Goal: Ask a question

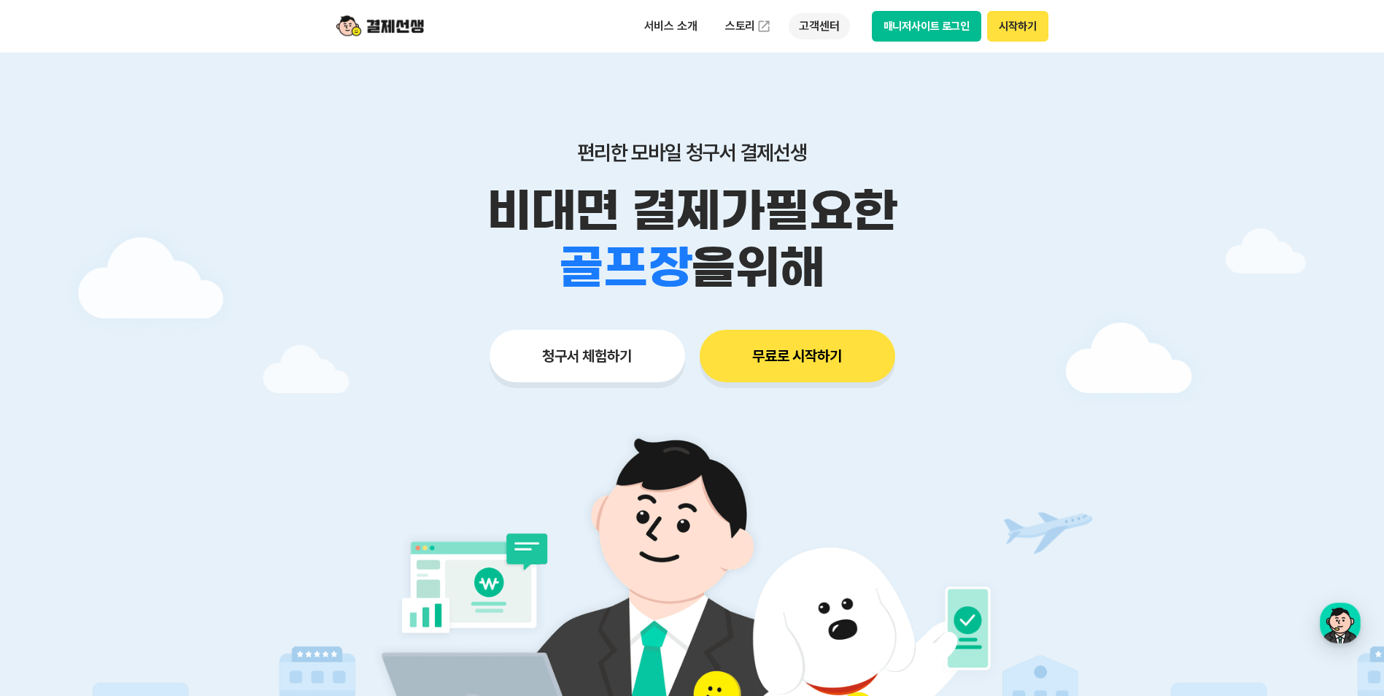
click at [830, 30] on p "고객센터" at bounding box center [819, 26] width 61 height 26
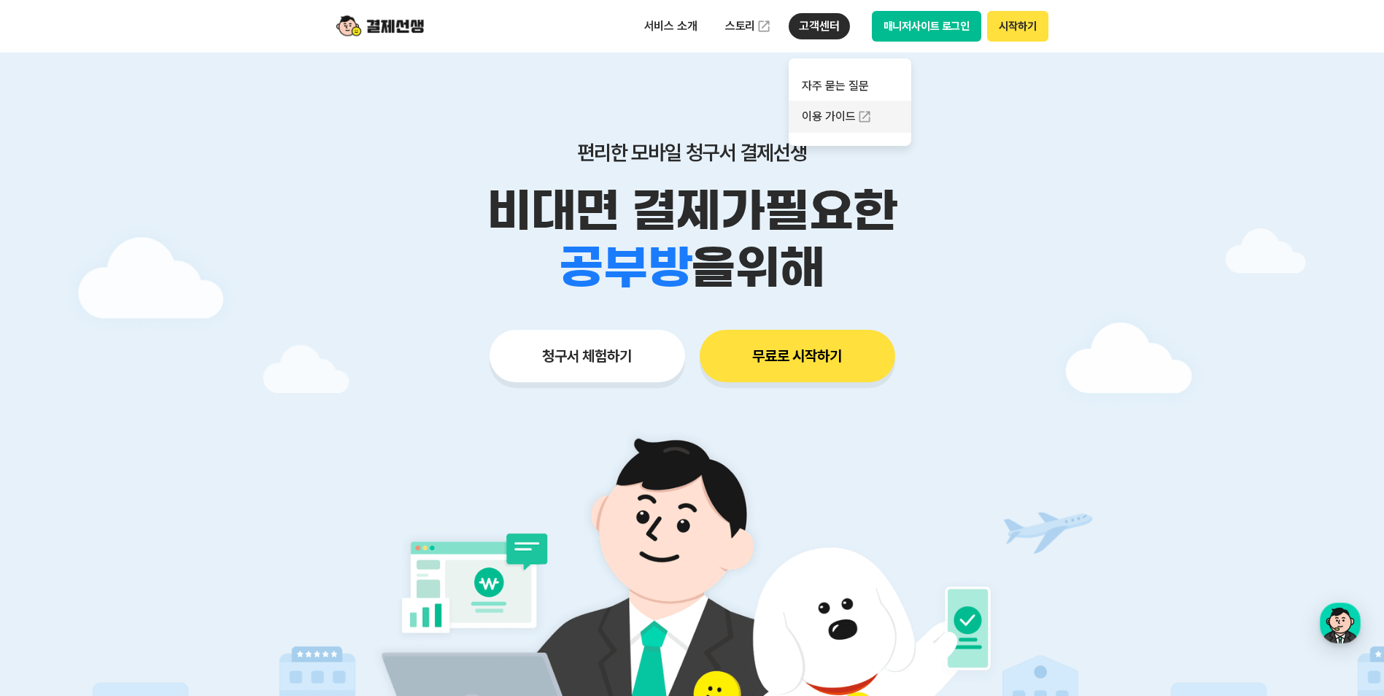
click at [835, 117] on link "이용 가이드" at bounding box center [850, 117] width 123 height 32
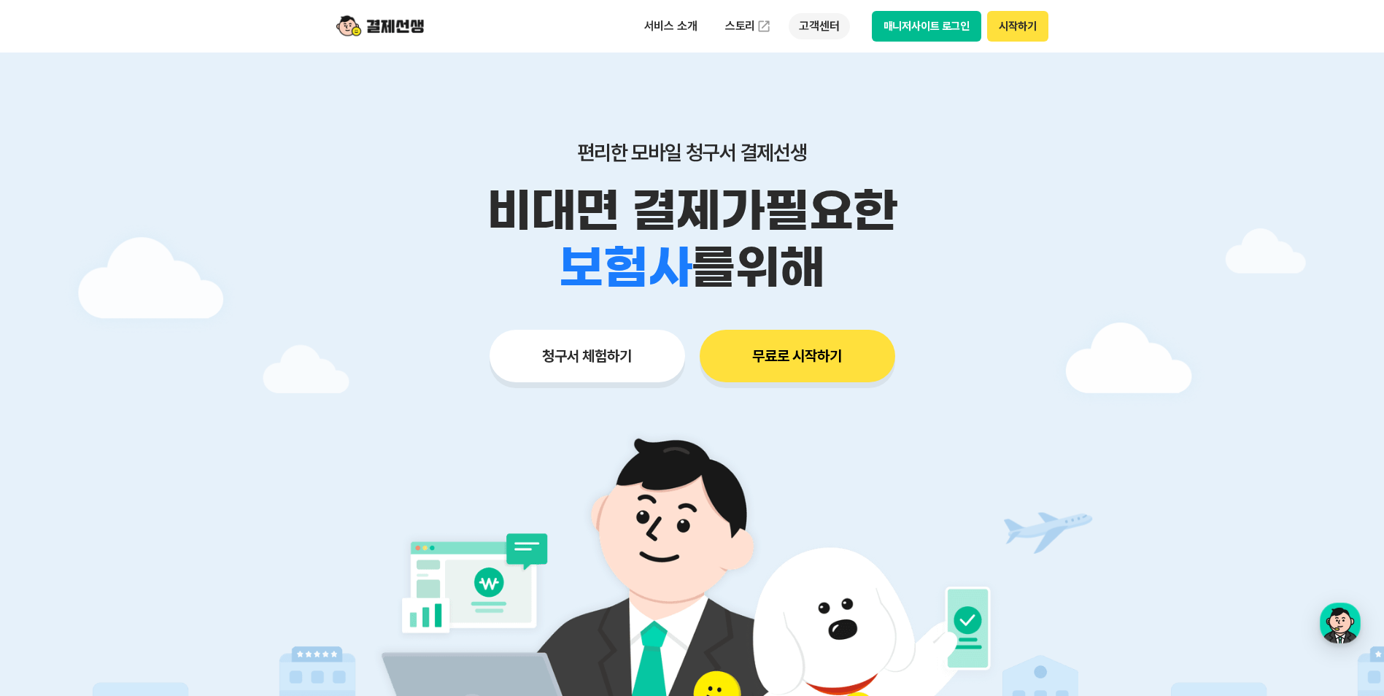
click at [826, 23] on p "고객센터" at bounding box center [819, 26] width 61 height 26
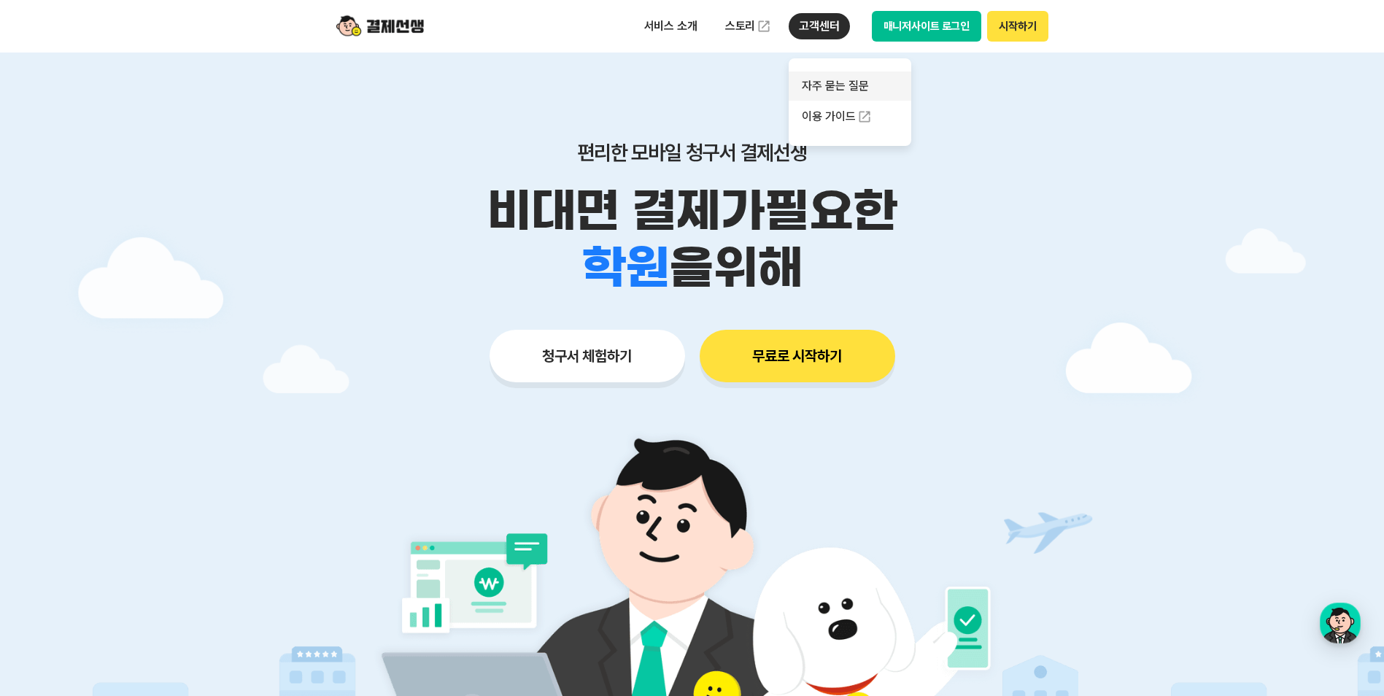
click at [837, 87] on link "자주 묻는 질문" at bounding box center [850, 85] width 123 height 29
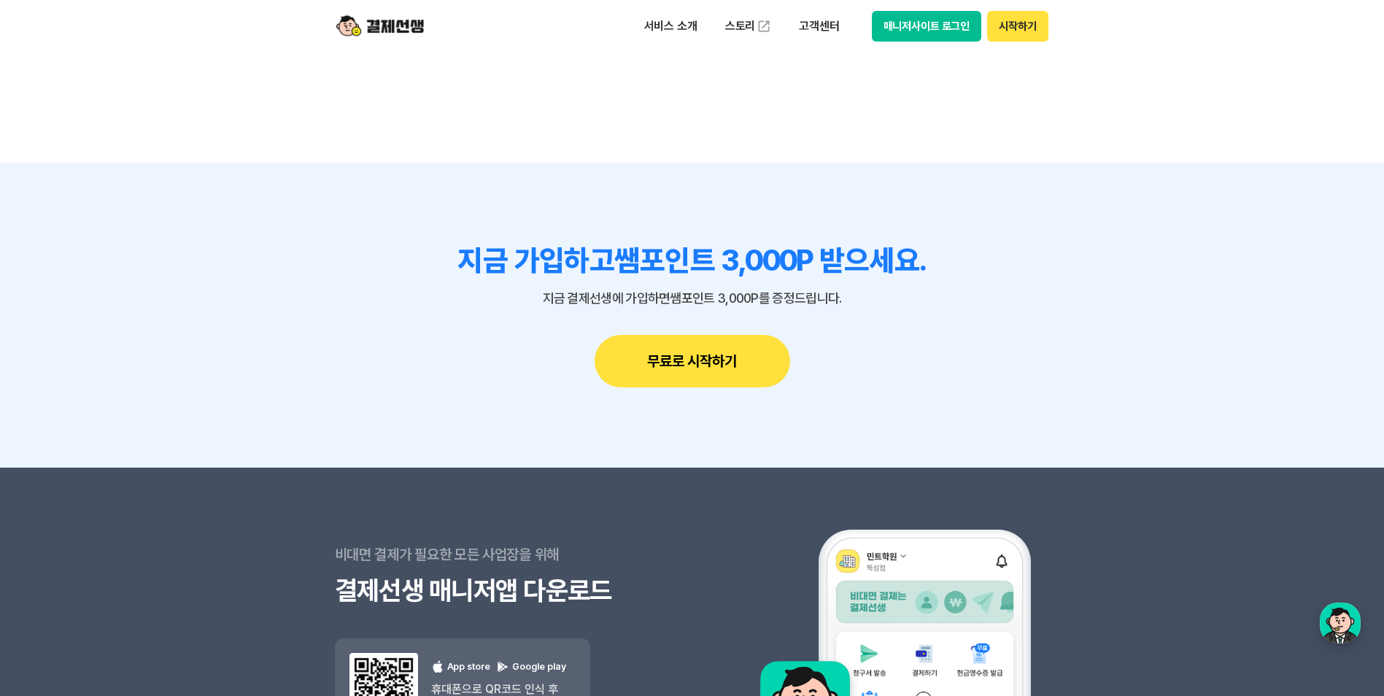
scroll to position [1501, 0]
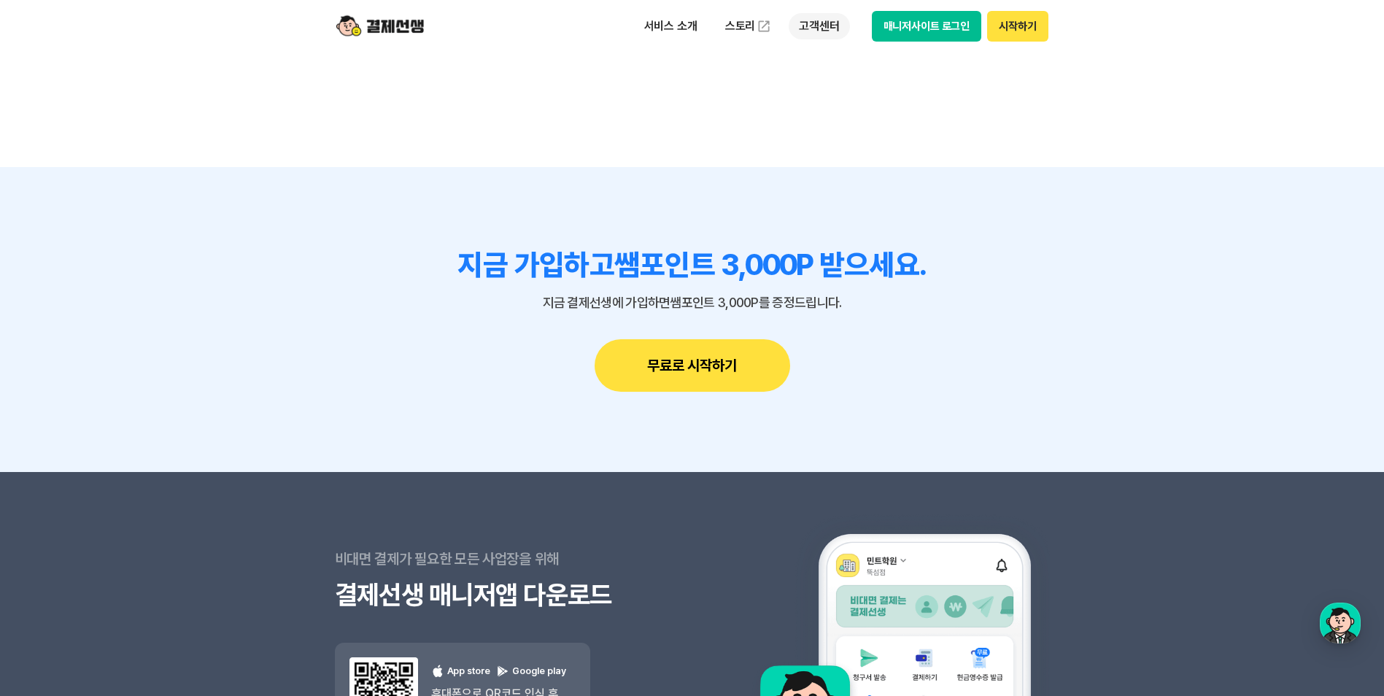
click at [834, 34] on p "고객센터" at bounding box center [819, 26] width 61 height 26
click at [850, 85] on link "자주 묻는 질문" at bounding box center [850, 85] width 123 height 29
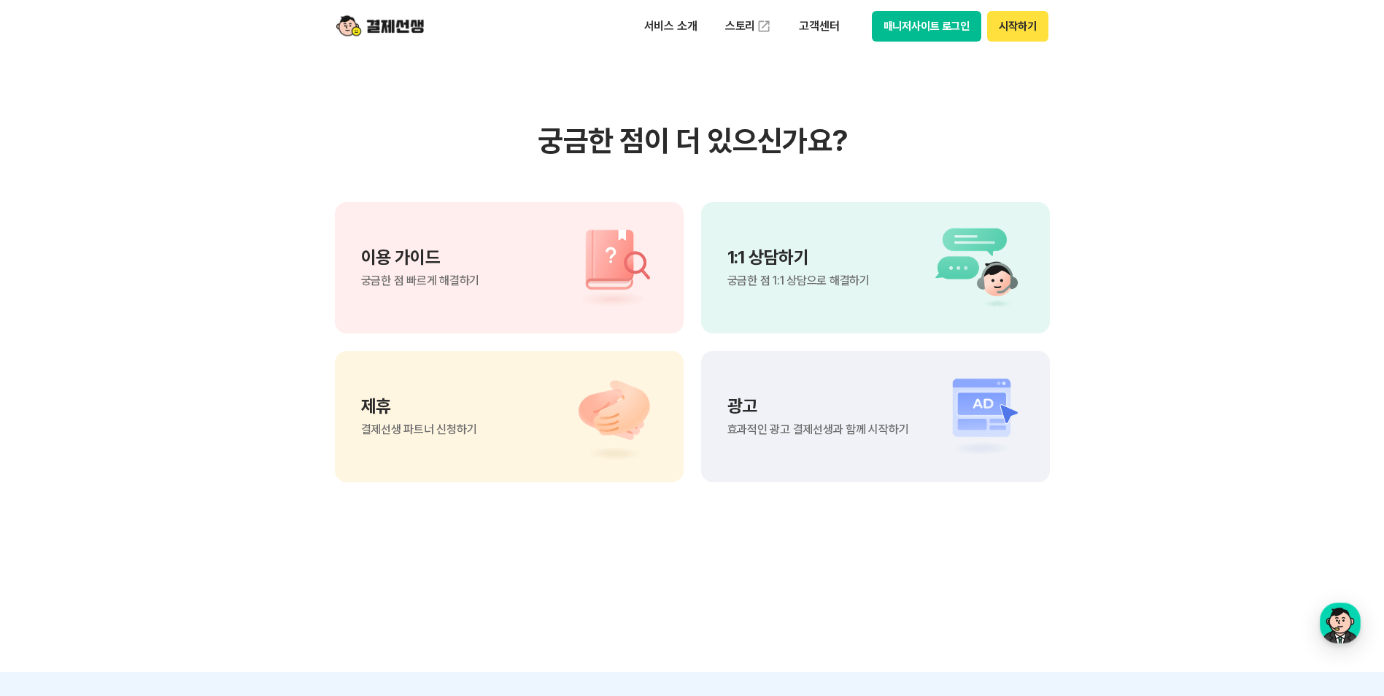
scroll to position [1313, 0]
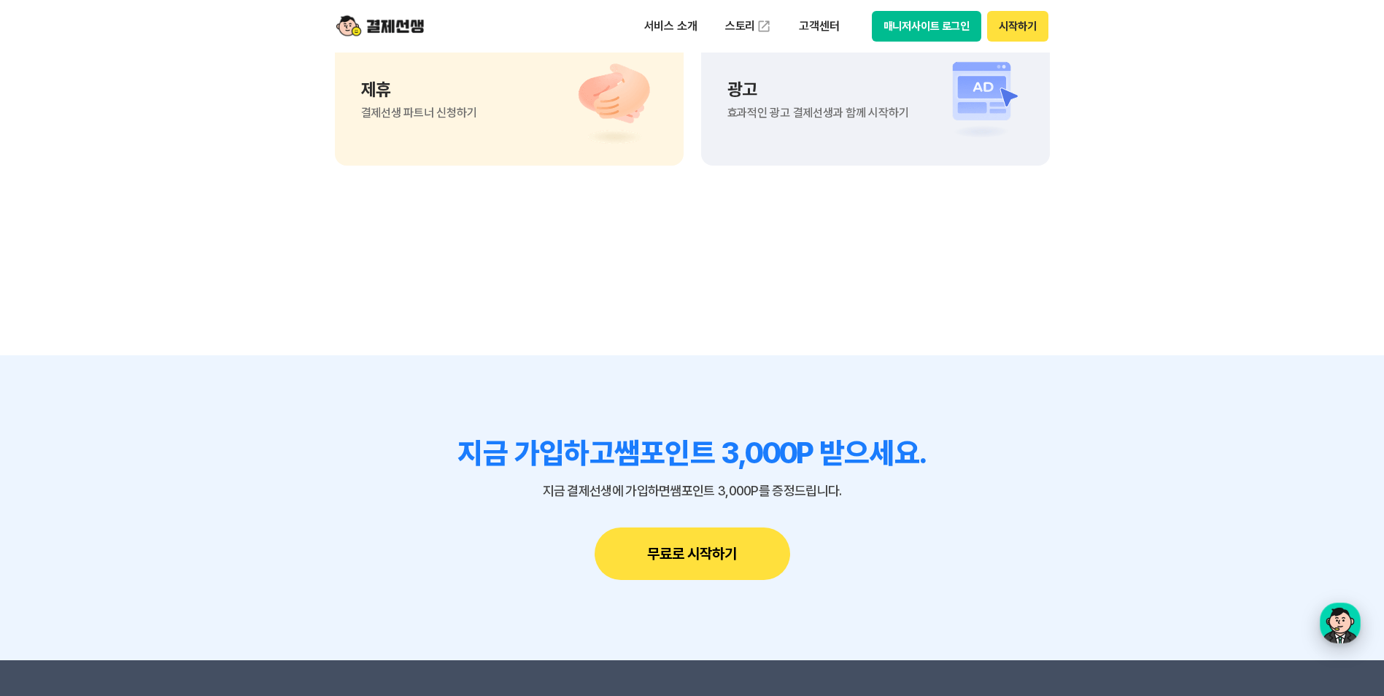
click at [1343, 629] on div "button" at bounding box center [1340, 623] width 41 height 41
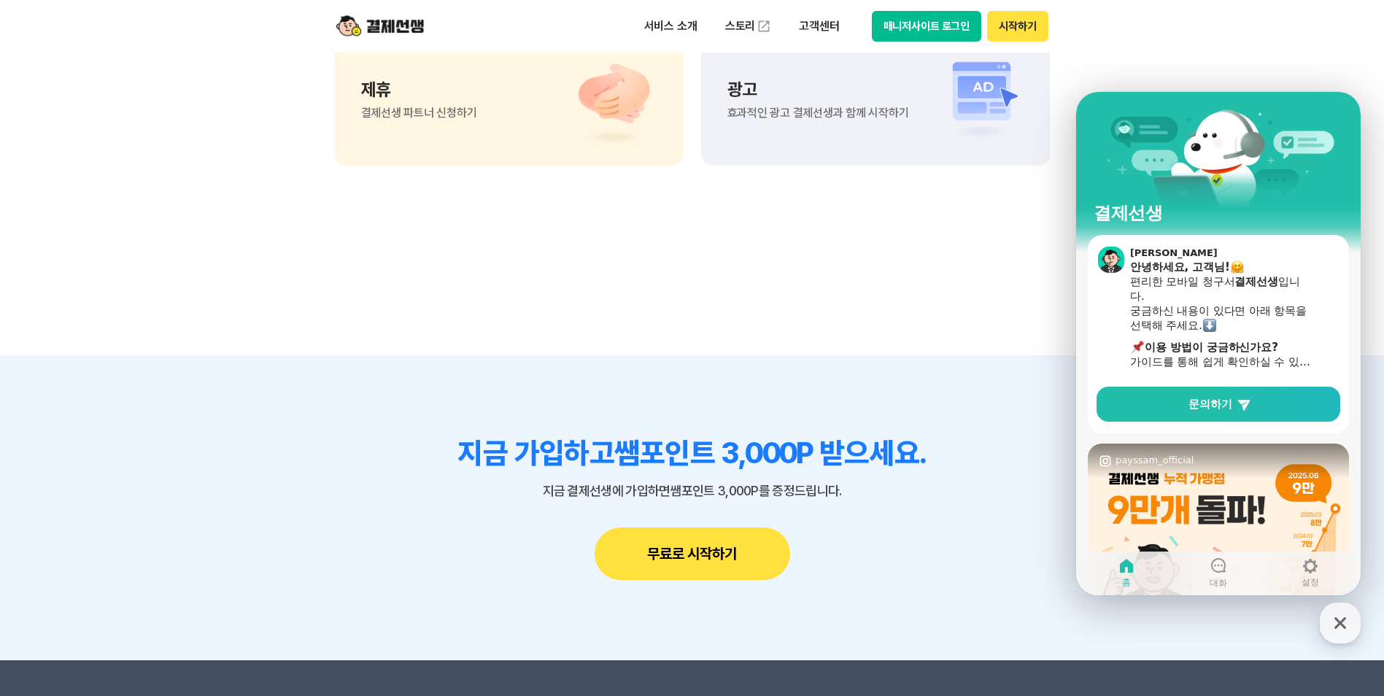
drag, startPoint x: 1209, startPoint y: 454, endPoint x: 1212, endPoint y: 461, distance: 7.6
click at [1209, 454] on div "Open instagram post link payssam_official" at bounding box center [1218, 460] width 261 height 35
click at [1228, 408] on span "문의하기" at bounding box center [1210, 404] width 44 height 15
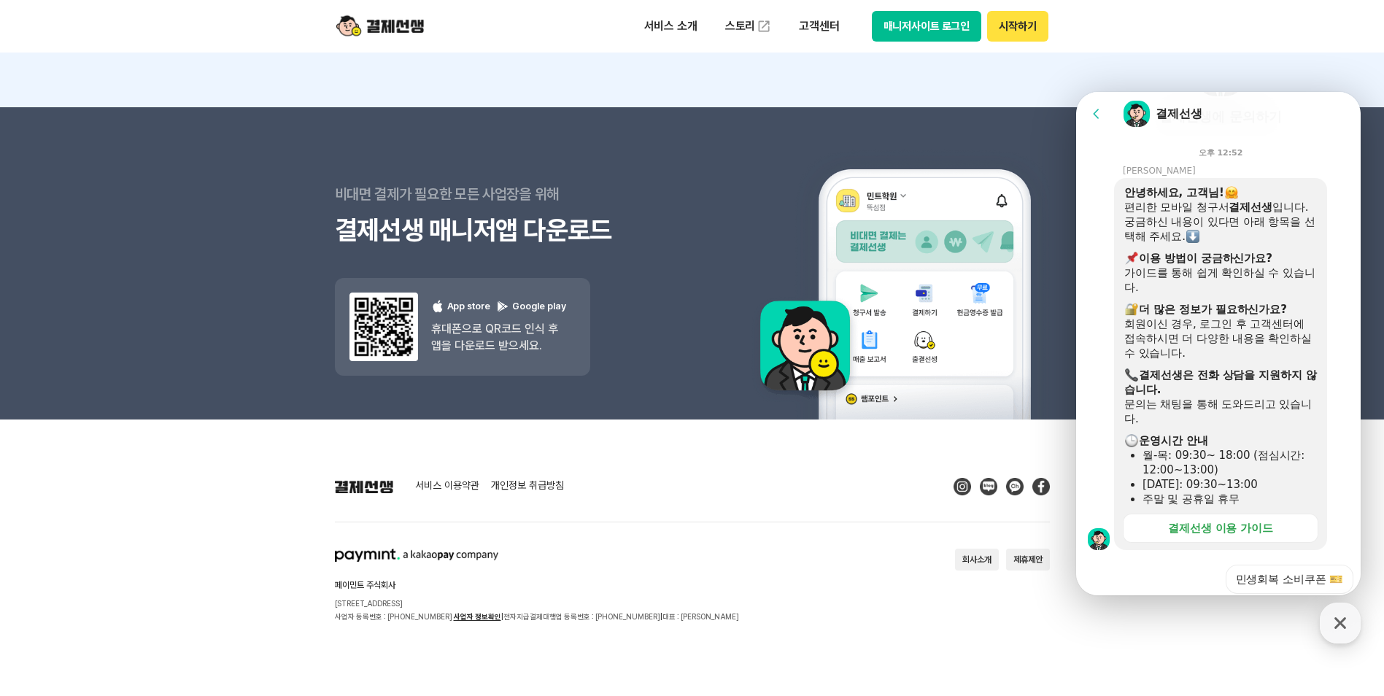
scroll to position [441, 0]
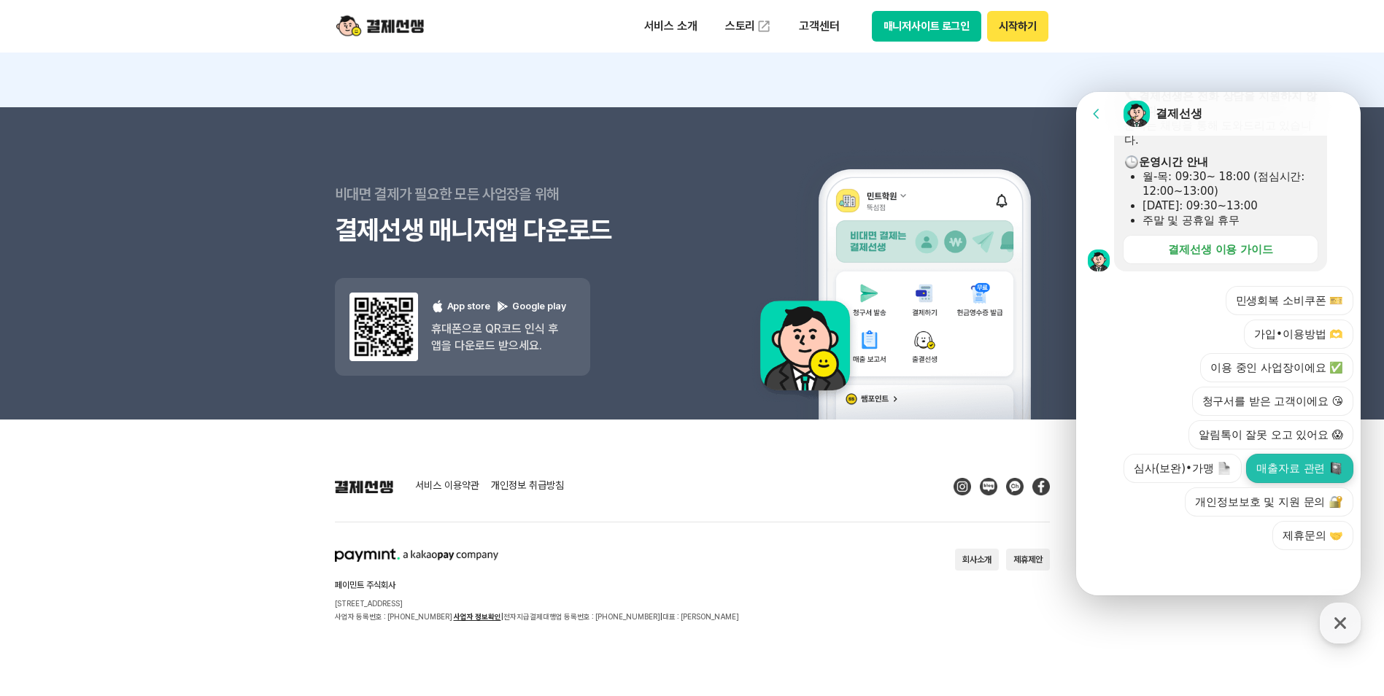
click at [1300, 462] on button "매출자료 관련" at bounding box center [1299, 468] width 107 height 29
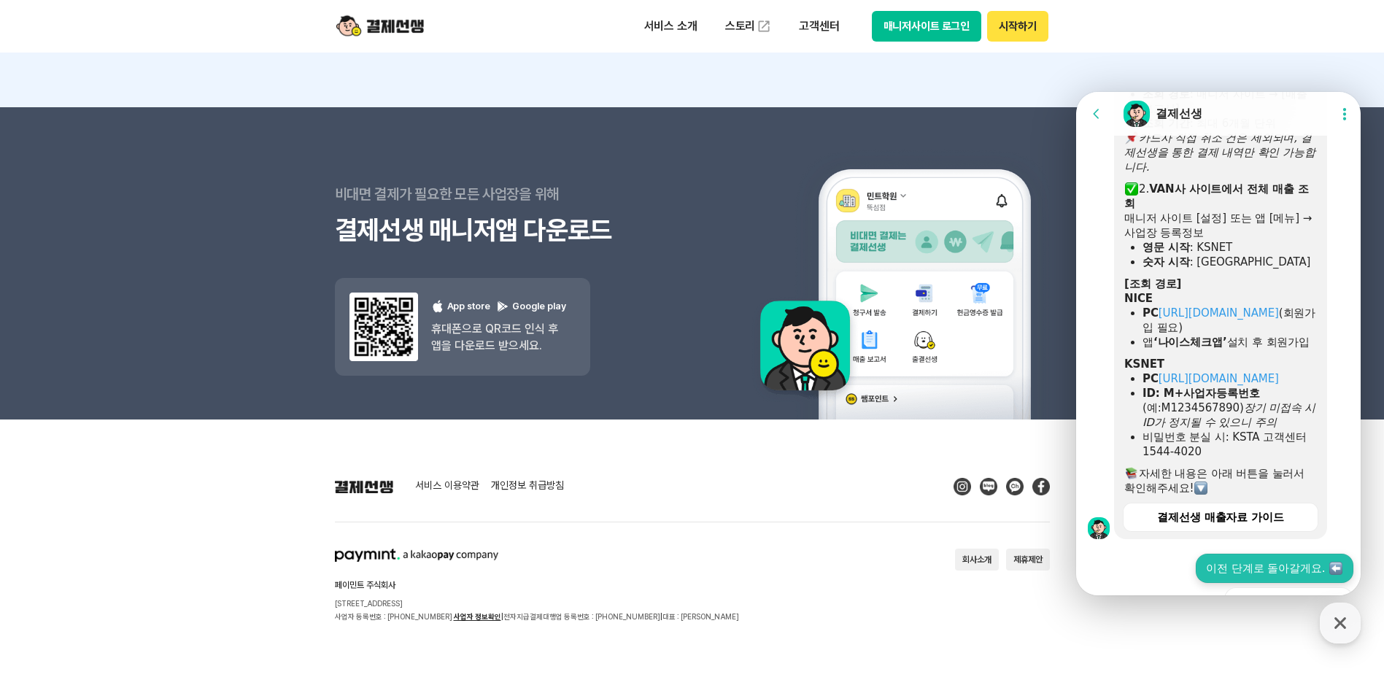
scroll to position [893, 0]
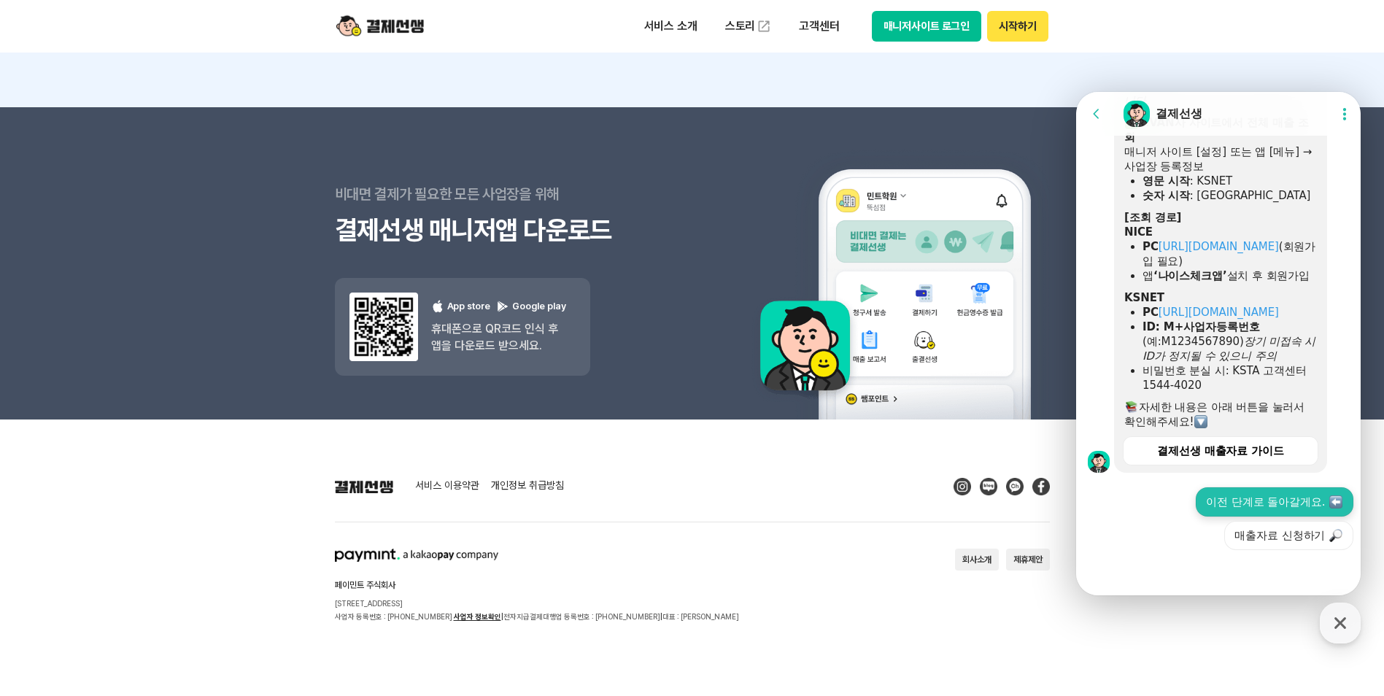
click at [1214, 501] on button "이전 단계로 돌아갈게요." at bounding box center [1275, 501] width 158 height 29
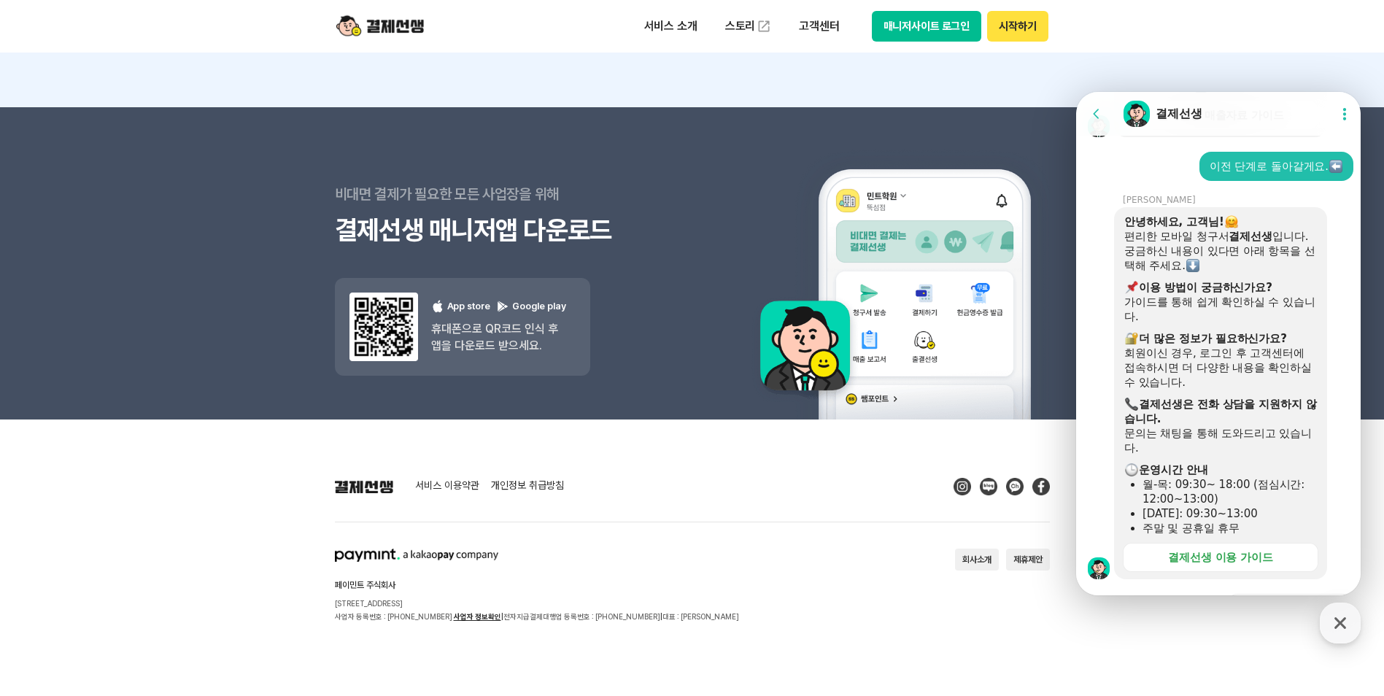
scroll to position [1536, 0]
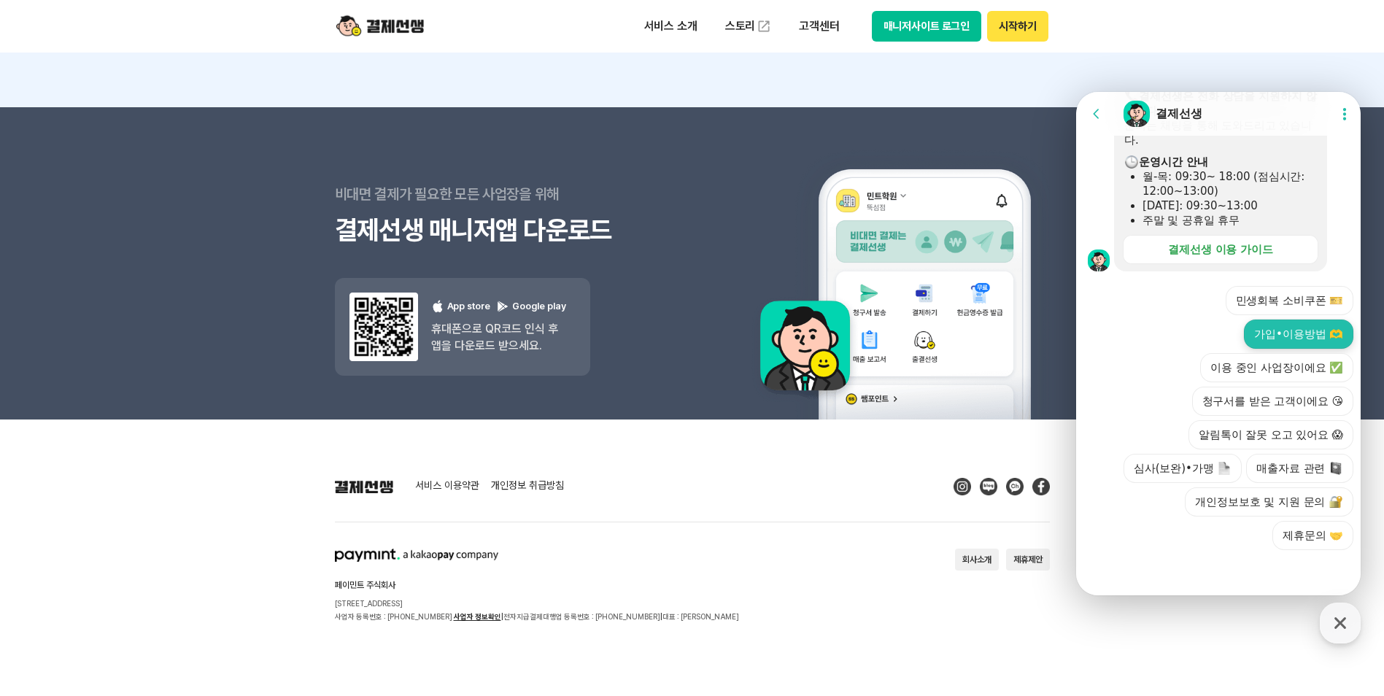
click at [1300, 337] on button "가입•이용방법 🫶" at bounding box center [1298, 333] width 109 height 29
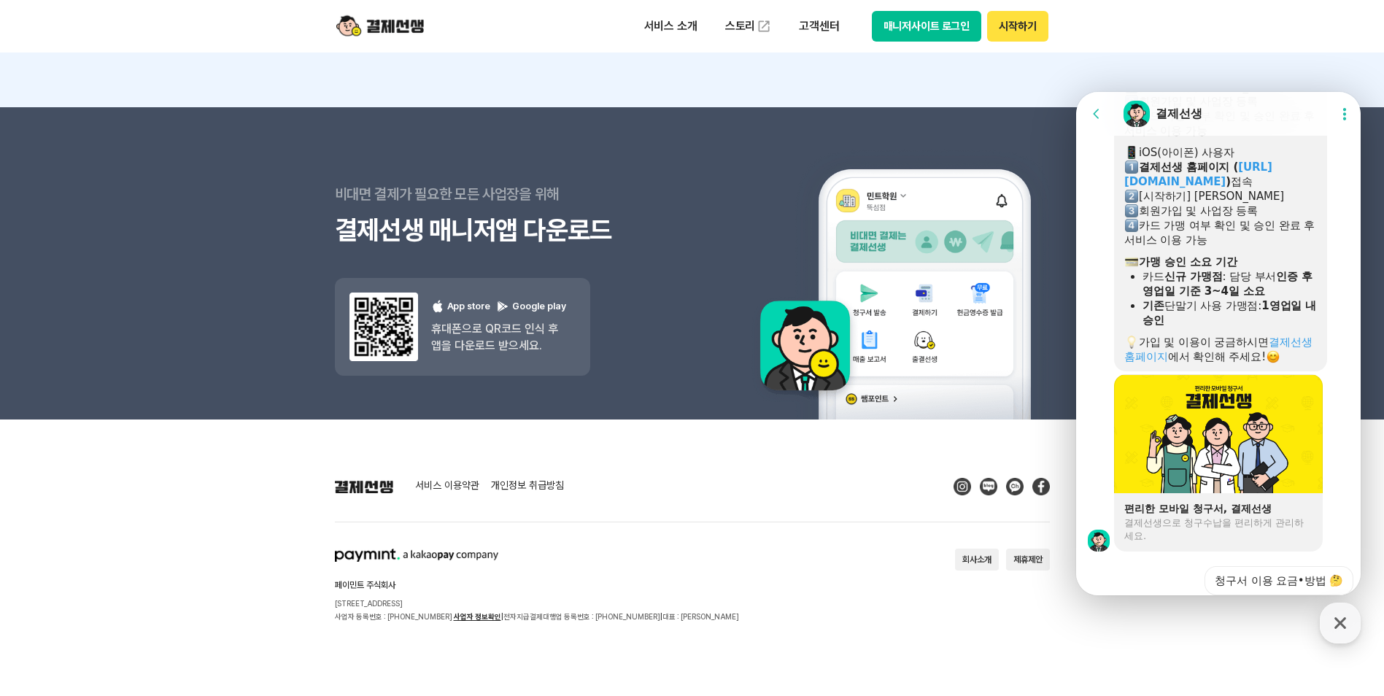
scroll to position [2164, 0]
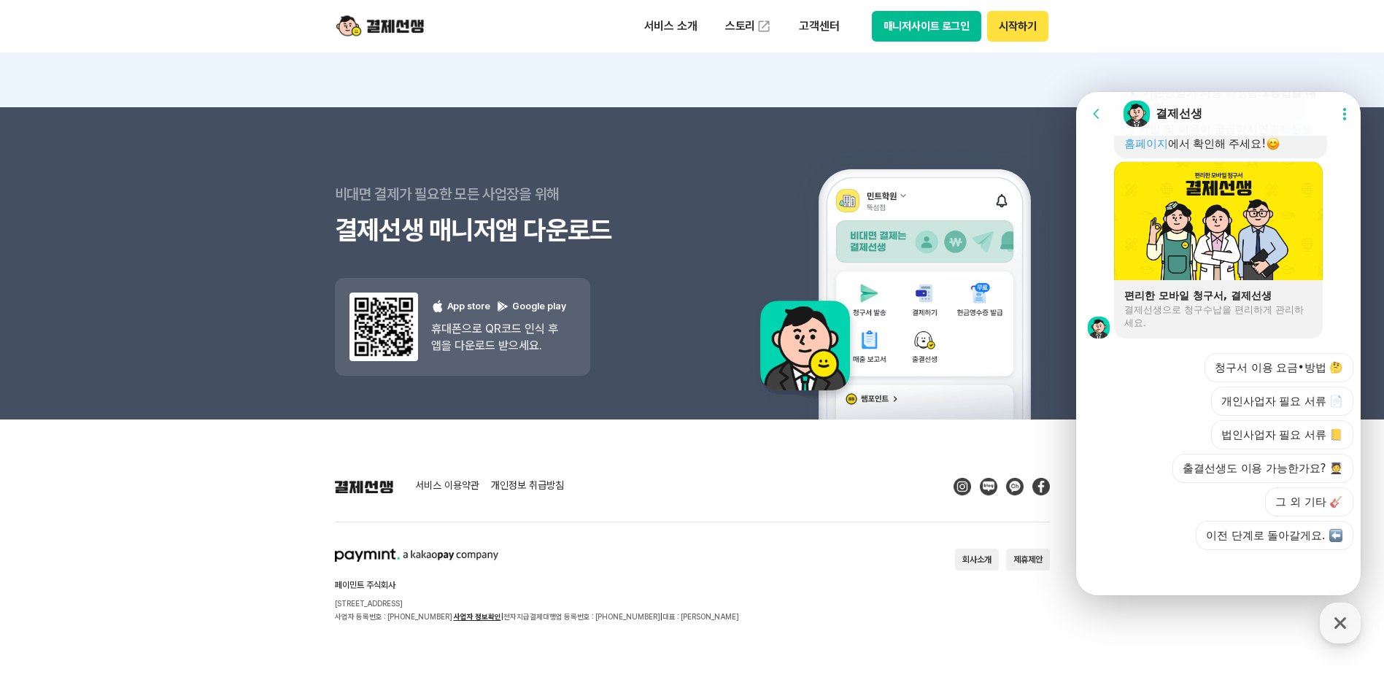
click at [1282, 500] on button "그 외 기타 🎸" at bounding box center [1309, 501] width 88 height 29
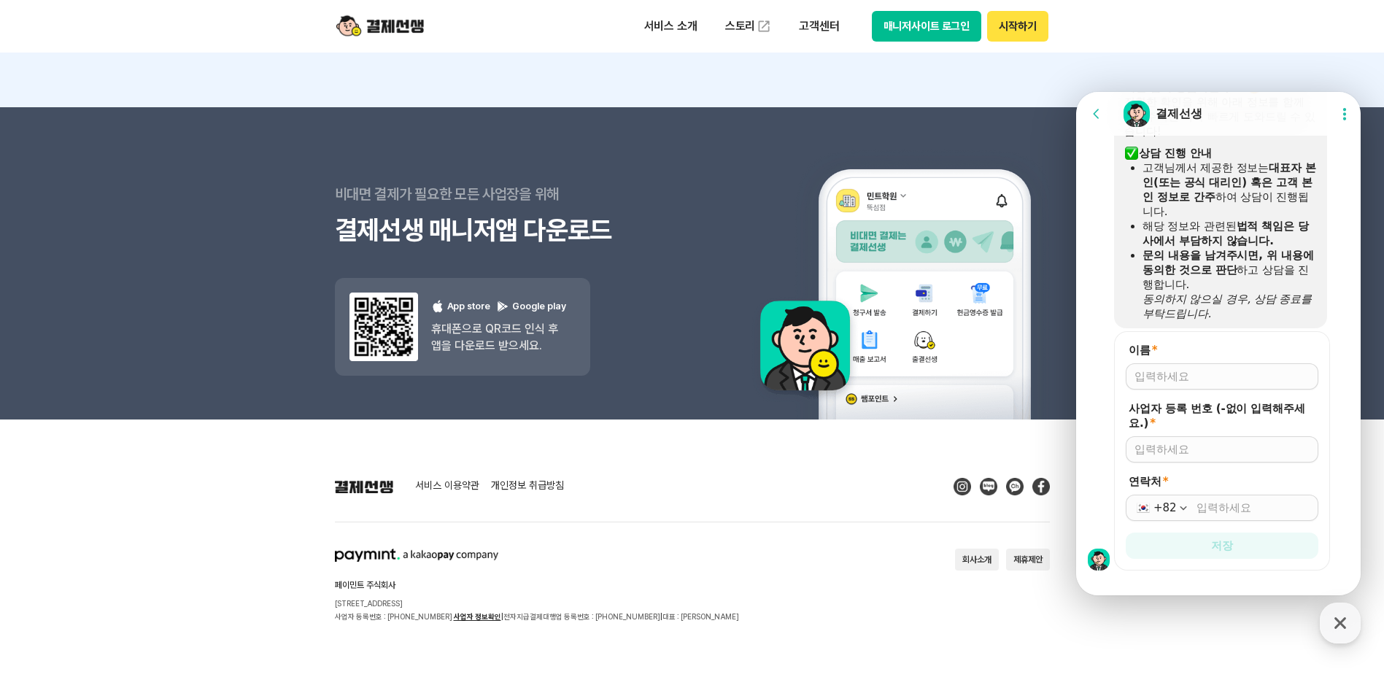
scroll to position [2520, 0]
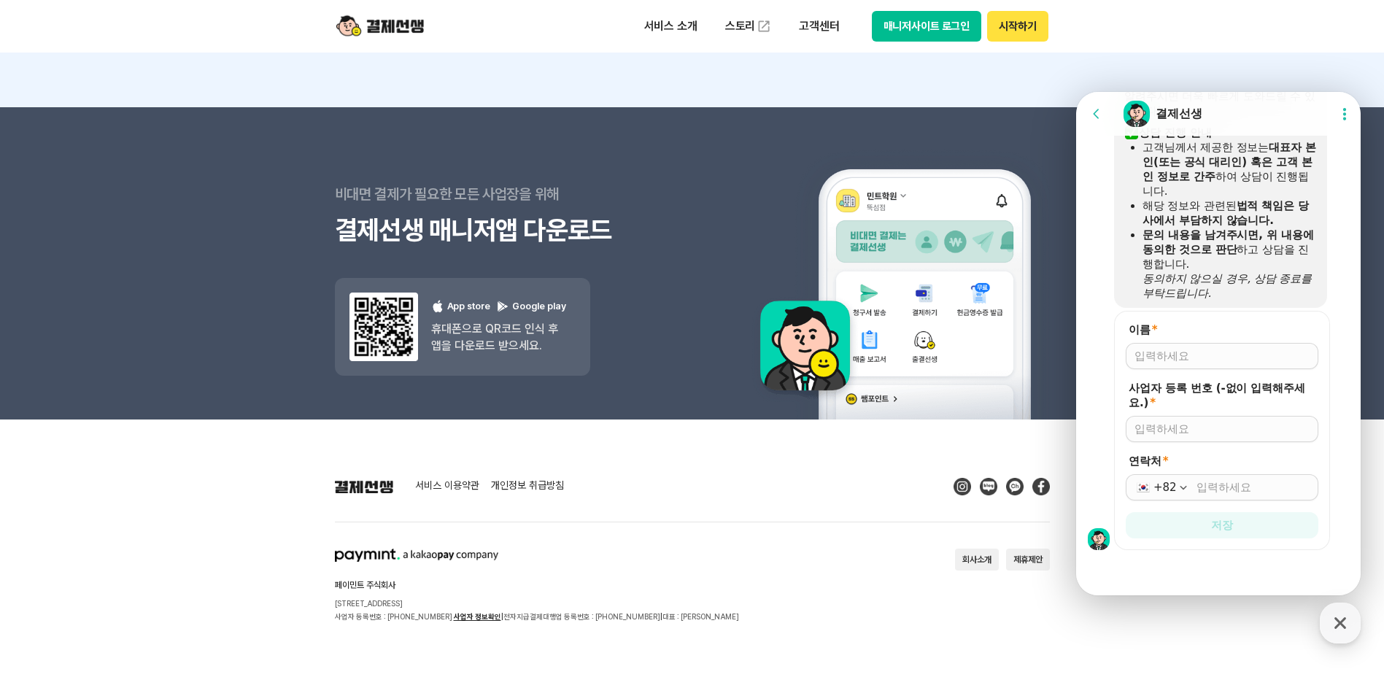
click at [1217, 347] on div at bounding box center [1222, 356] width 193 height 26
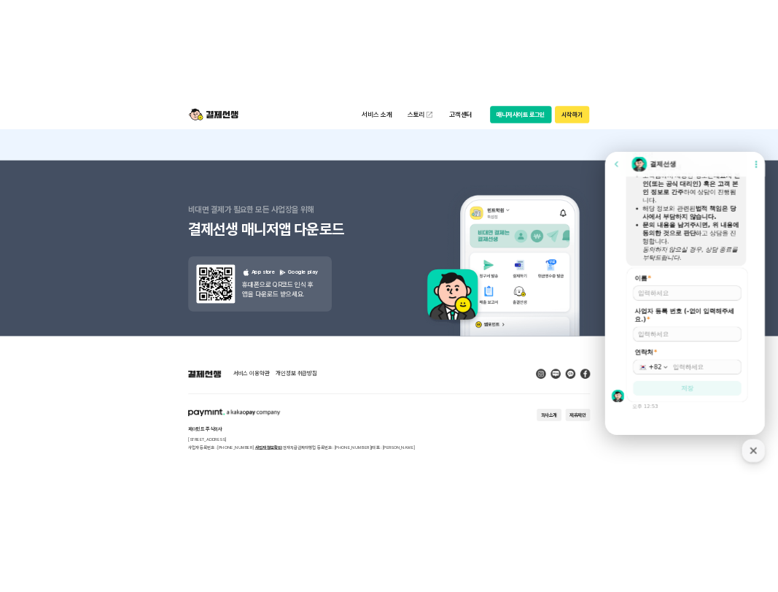
scroll to position [2533, 0]
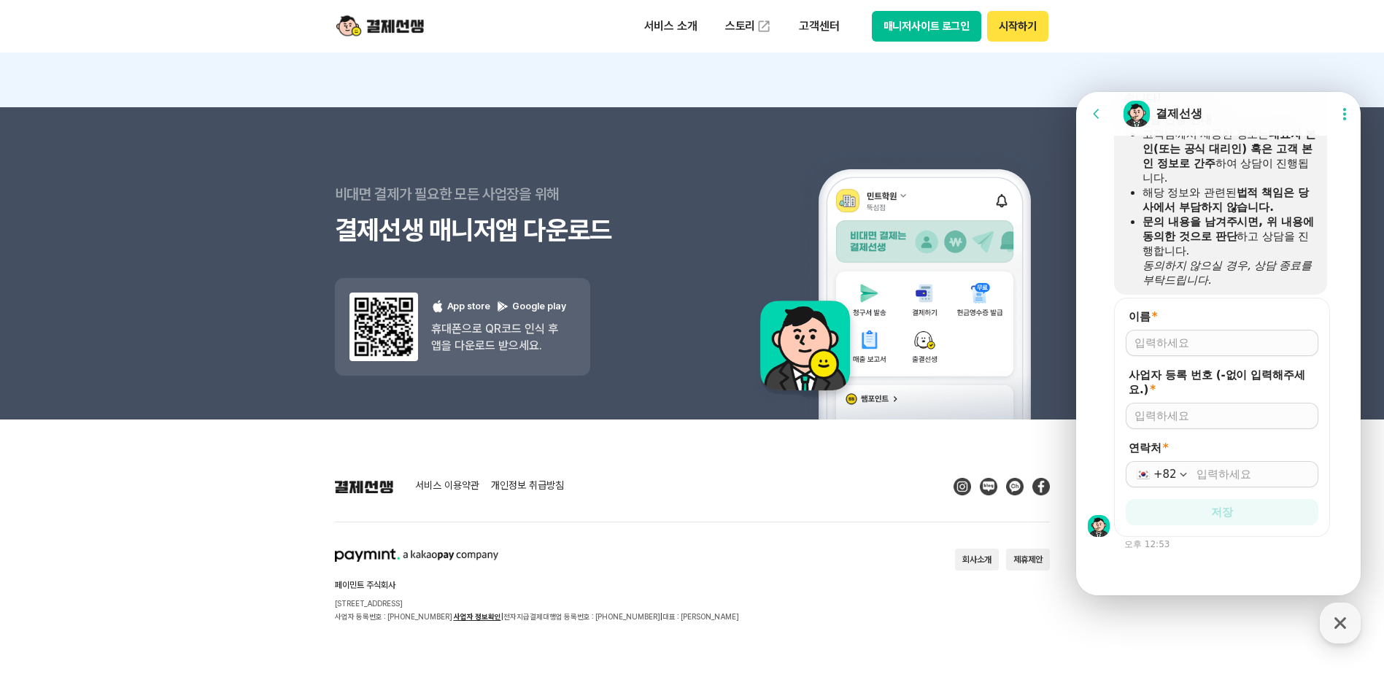
click at [1190, 321] on label "이름 *" at bounding box center [1222, 316] width 193 height 15
click at [1190, 336] on input "이름 *" at bounding box center [1221, 343] width 175 height 15
click at [1187, 339] on input "이름 *" at bounding box center [1221, 343] width 175 height 15
type input "ㅇ"
type input "오유정"
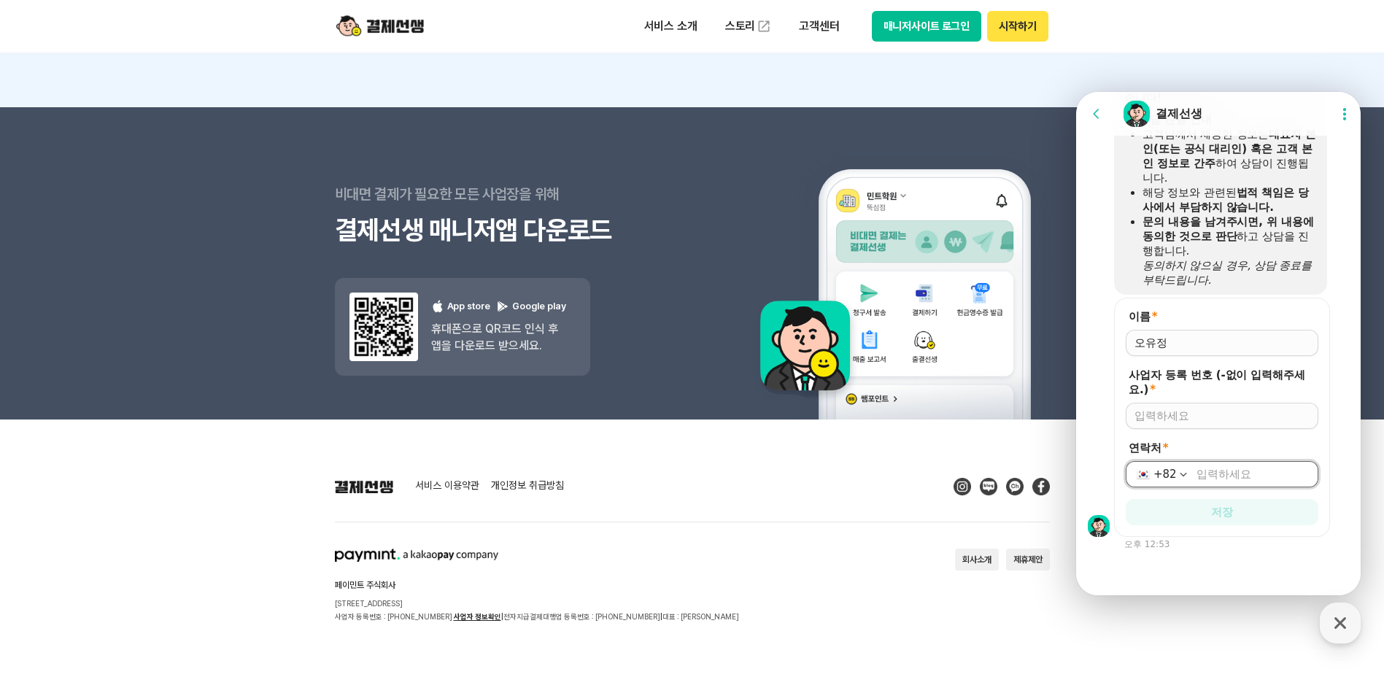
click at [1211, 470] on input "연락처 *" at bounding box center [1252, 474] width 113 height 15
type input "[PHONE_NUMBER]"
click at [1198, 414] on input "사업자 등록 번호 (-없이 입력해주세요.) *" at bounding box center [1221, 415] width 175 height 15
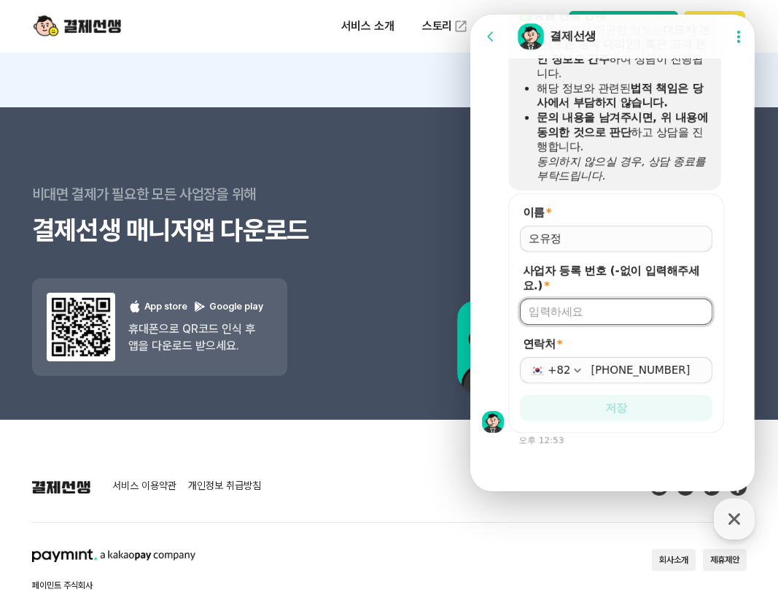
paste input "189 96 02060"
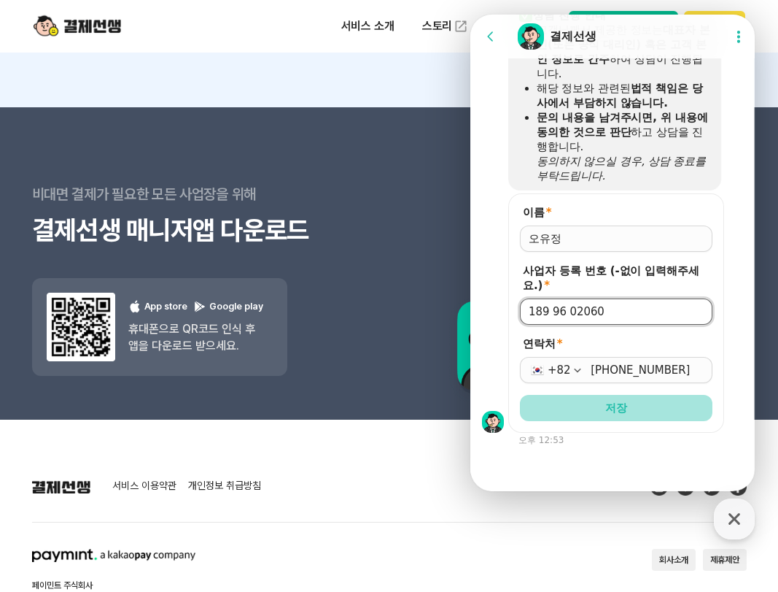
type input "189 96 02060"
click at [624, 415] on span "저장" at bounding box center [616, 407] width 22 height 15
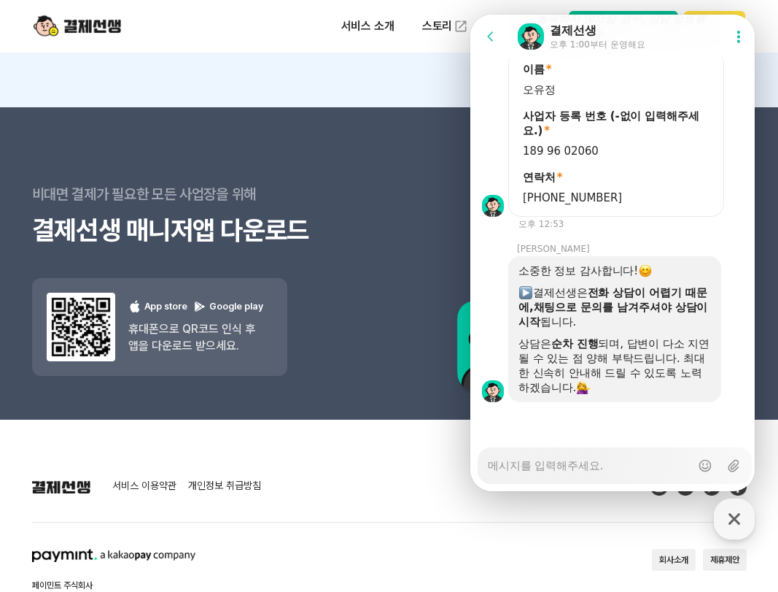
scroll to position [2703, 0]
click at [576, 464] on textarea "Messenger Input Textarea" at bounding box center [589, 460] width 203 height 25
type textarea "x"
type textarea "r"
type textarea "x"
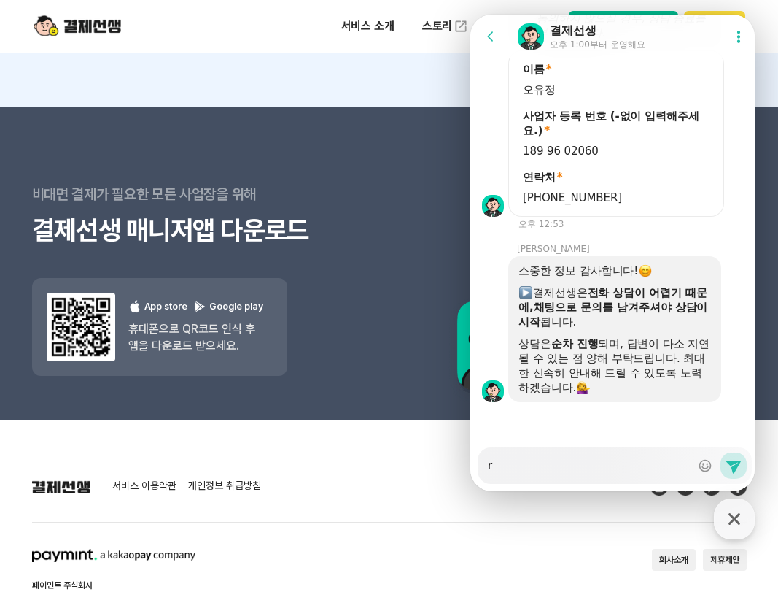
type textarea "ru"
type textarea "x"
type textarea "ruf"
type textarea "x"
type textarea "rufw"
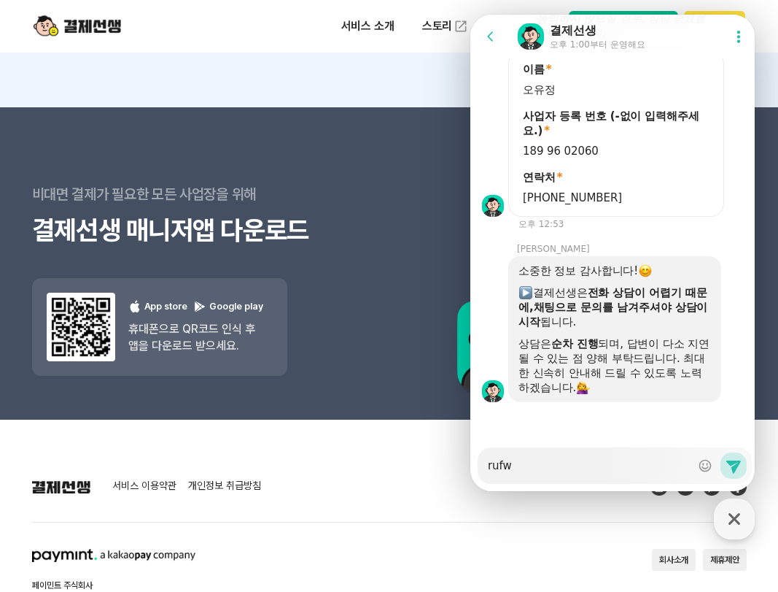
type textarea "x"
type textarea "rufwp"
type textarea "x"
type textarea "rufw"
type textarea "x"
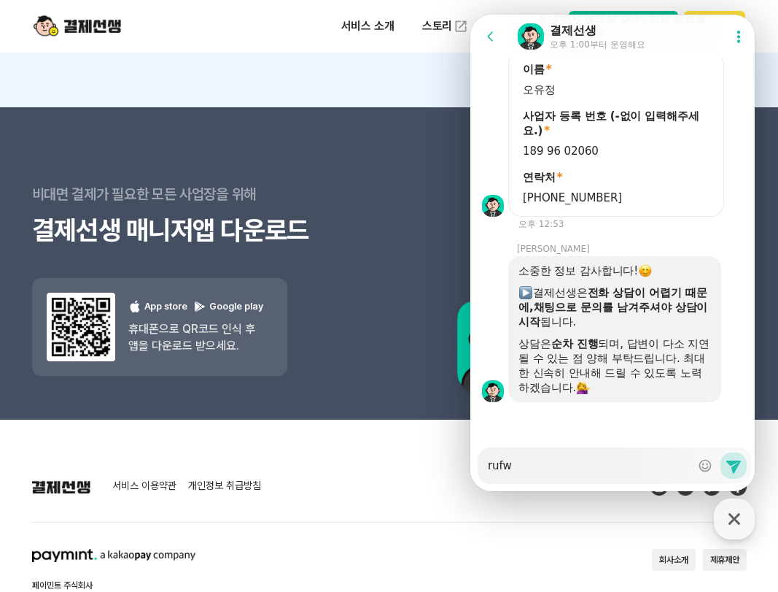
type textarea "ruf"
type textarea "x"
type textarea "ru"
type textarea "x"
type textarea "r"
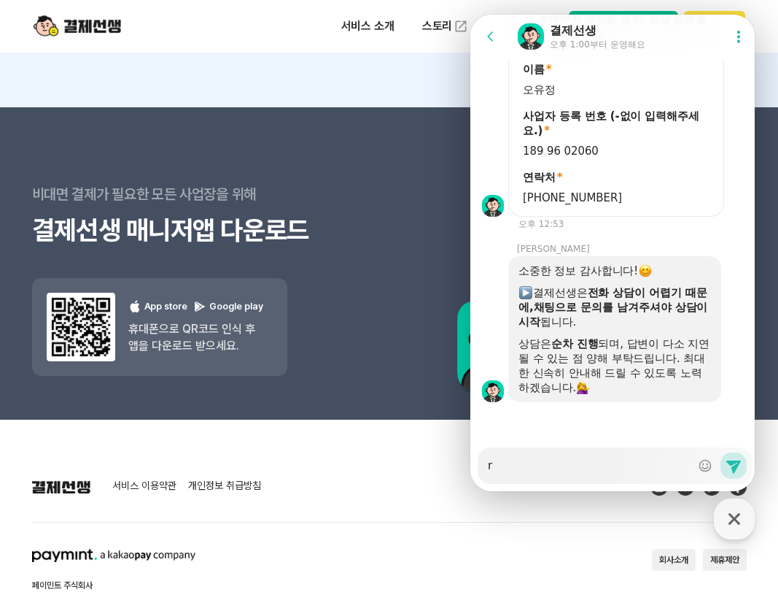
type textarea "x"
type textarea "ㅎ"
type textarea "x"
type textarea "호"
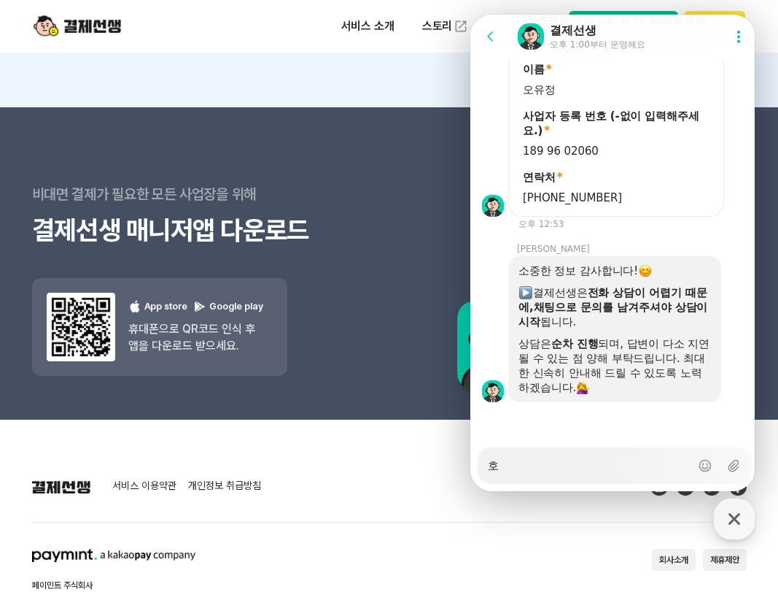
type textarea "x"
type textarea "화"
type textarea "x"
type textarea "환"
type textarea "x"
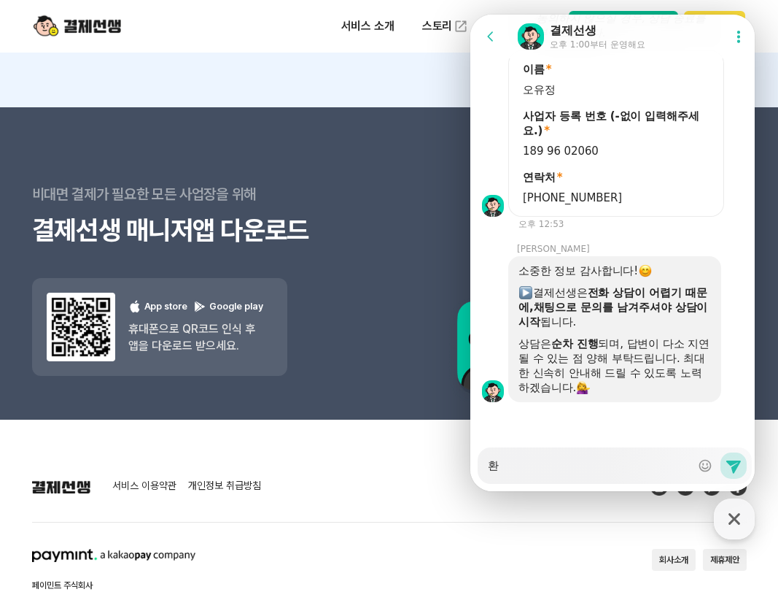
type textarea "환ㅂ"
type textarea "x"
type textarea "환부"
type textarea "x"
type textarea "환불"
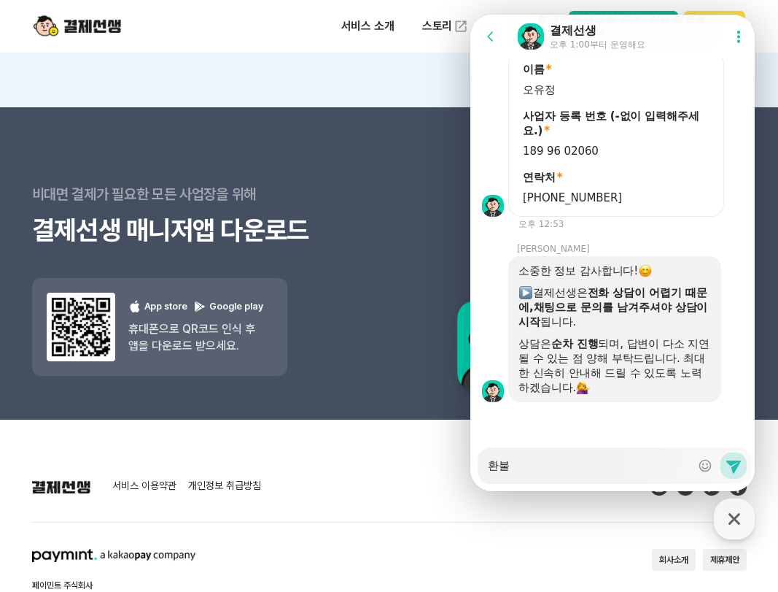
type textarea "x"
type textarea "환붉"
type textarea "x"
type textarea "환불거"
type textarea "x"
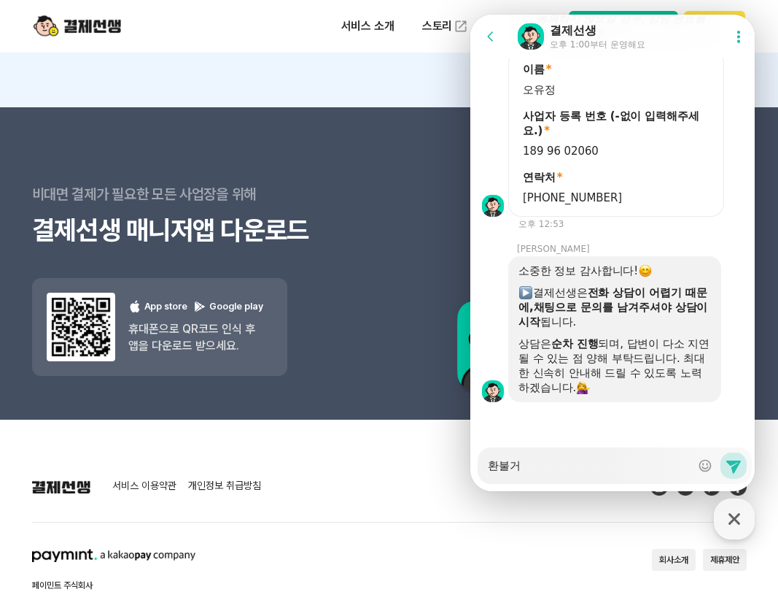
type textarea "환불건"
type textarea "x"
type textarea "환불건ㅇ"
type textarea "x"
type textarea "환불건이"
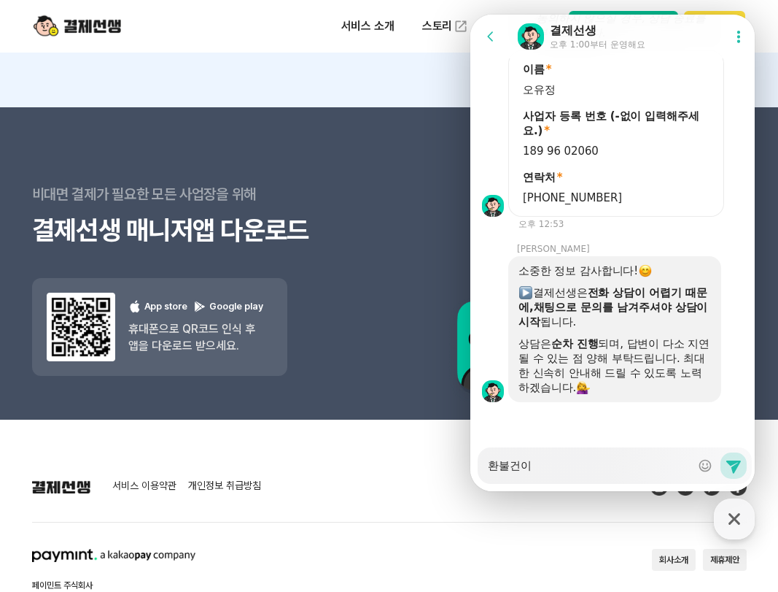
type textarea "x"
type textarea "환불건이 [PERSON_NAME]"
type textarea "x"
type textarea "환불건이 있"
type textarea "x"
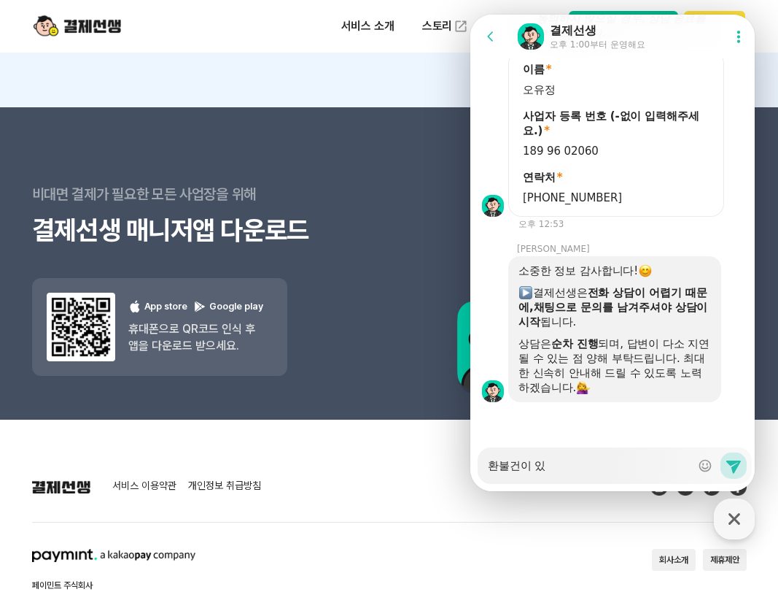
type textarea "환불건이 있ㄴ"
type textarea "x"
type textarea "환불건이 있느"
type textarea "x"
type textarea "환불건이 있는"
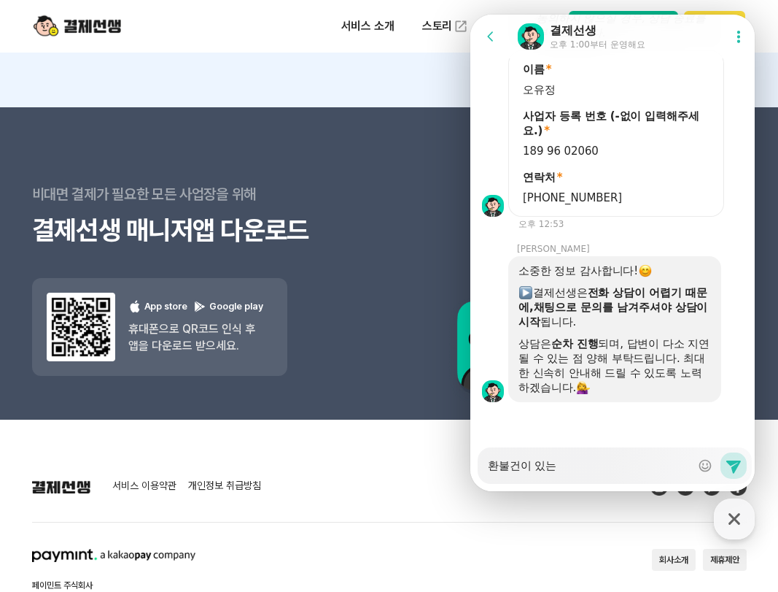
type textarea "x"
type textarea "환불건이 있는ㄷ"
type textarea "x"
type textarea "환불건이 있는데"
type textarea "x"
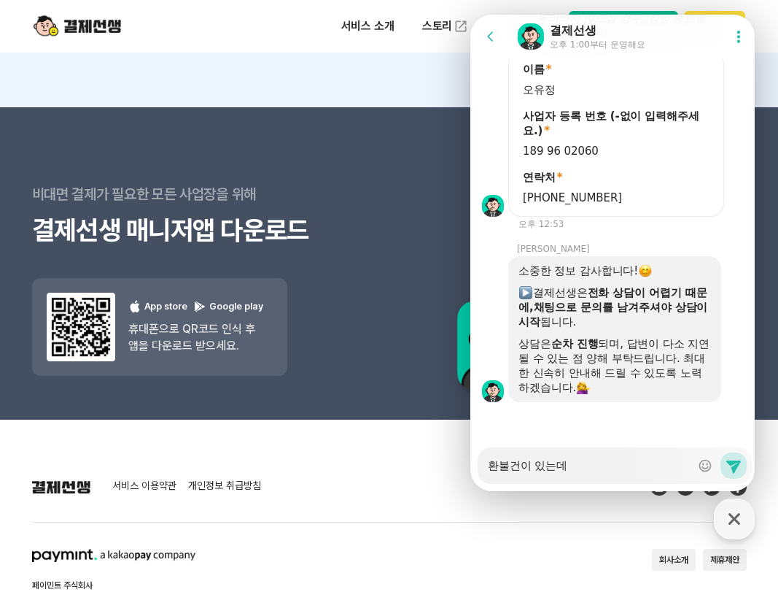
type textarea "환불건이 있는데"
type textarea "x"
type textarea "환불건이 있는데 ㅎ"
type textarea "x"
type textarea "환불건이 있는데 호"
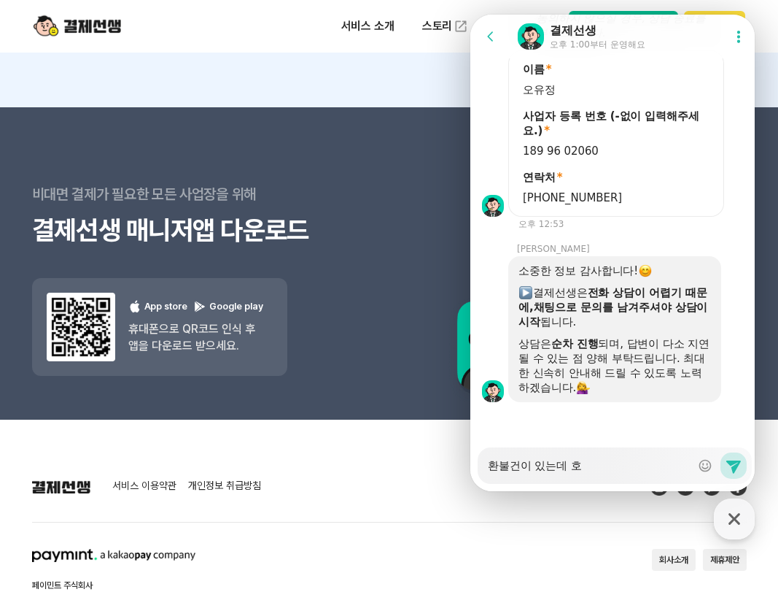
type textarea "x"
type textarea "환불건이 있는데 화"
type textarea "x"
type textarea "환불건이 있는데 호"
type textarea "x"
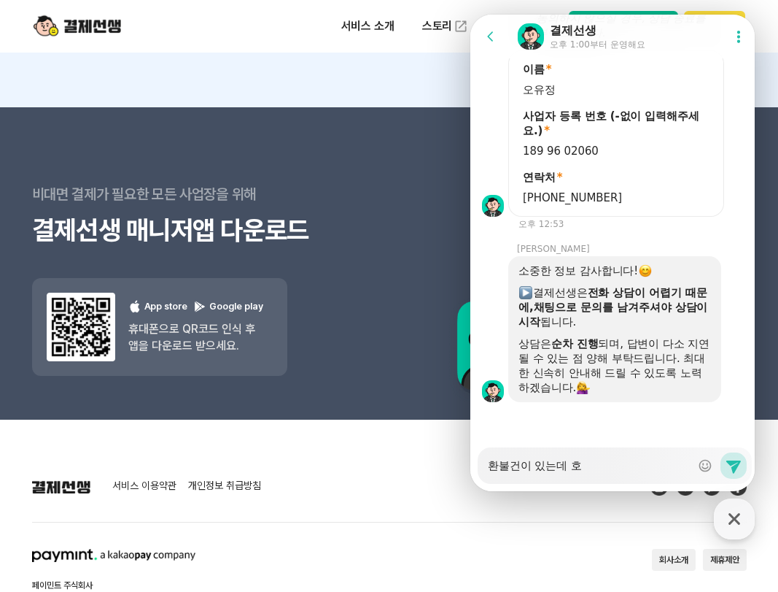
type textarea "환불건이 있는데 ㅎ"
type textarea "x"
type textarea "환불건이 있는데"
type textarea "x"
type textarea "환불건이 있는데"
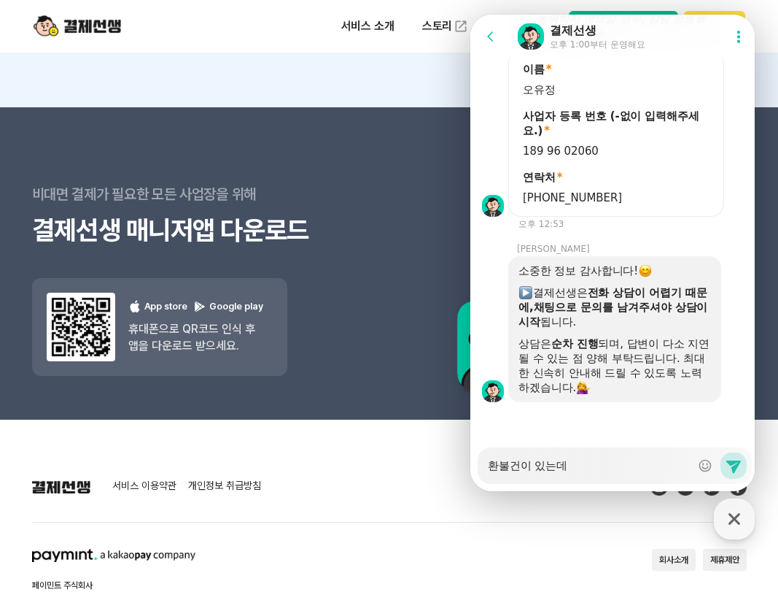
type textarea "x"
type textarea "환불건이 있는"
type textarea "x"
type textarea "환불건이 있"
type textarea "x"
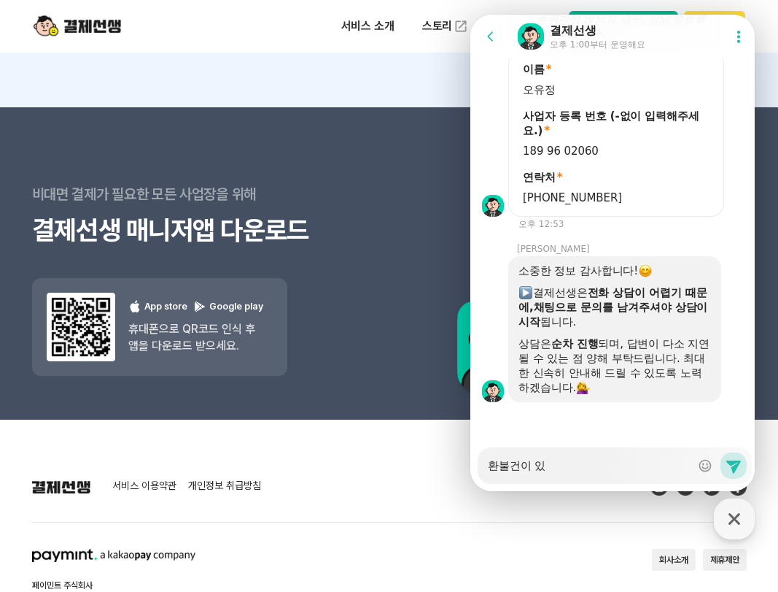
type textarea "환불건이 있ㅇ"
type textarea "x"
type textarea "환불건이 있어"
type textarea "x"
type textarea "환불건이 있어"
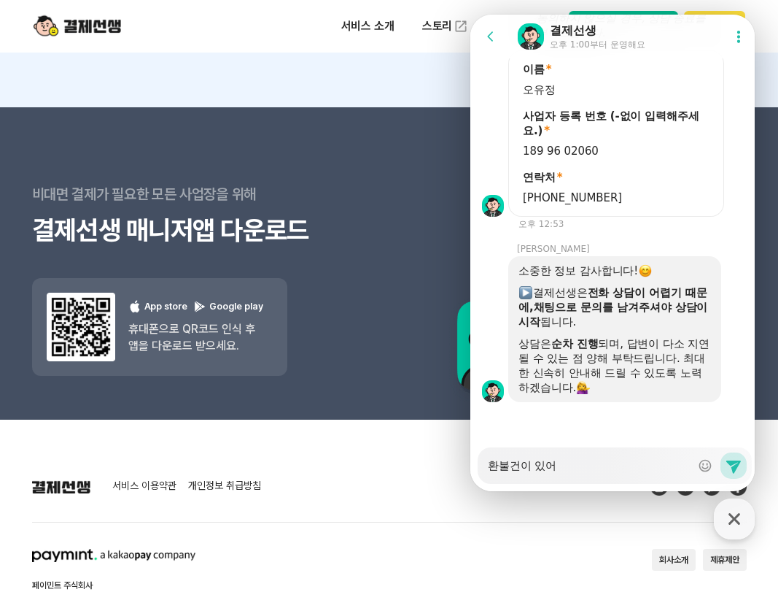
type textarea "x"
type textarea "환불건이 있어 추"
type textarea "x"
type textarea "환불건이 있어 취"
type textarea "x"
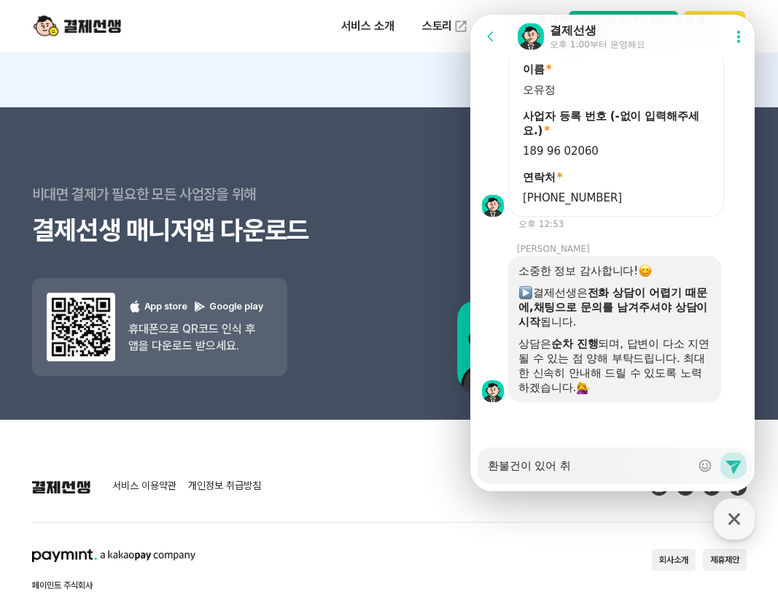
type textarea "환불건이 있어 췻"
type textarea "x"
type textarea "환불건이 있어 취소"
type textarea "x"
type textarea "환불건이 있어 취솣"
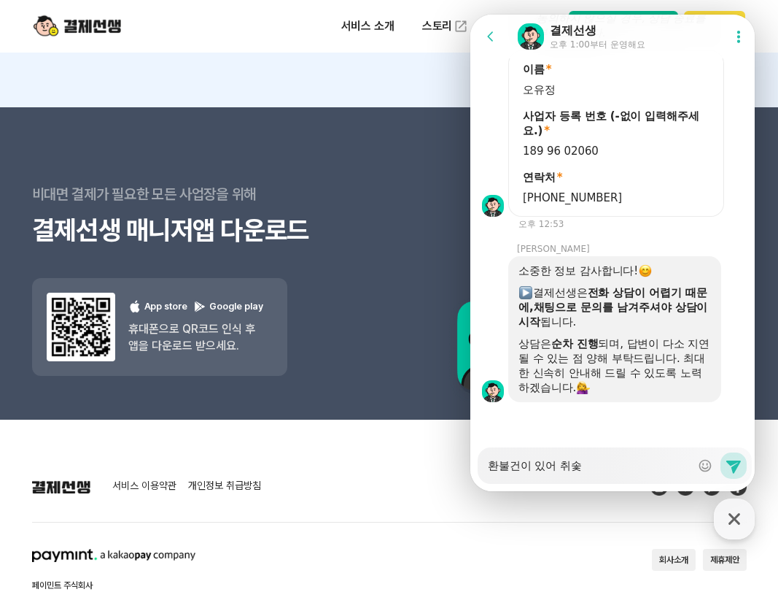
type textarea "x"
type textarea "환불건이 있어 취소처"
type textarea "x"
type textarea "환불건이 있어 취소철"
type textarea "x"
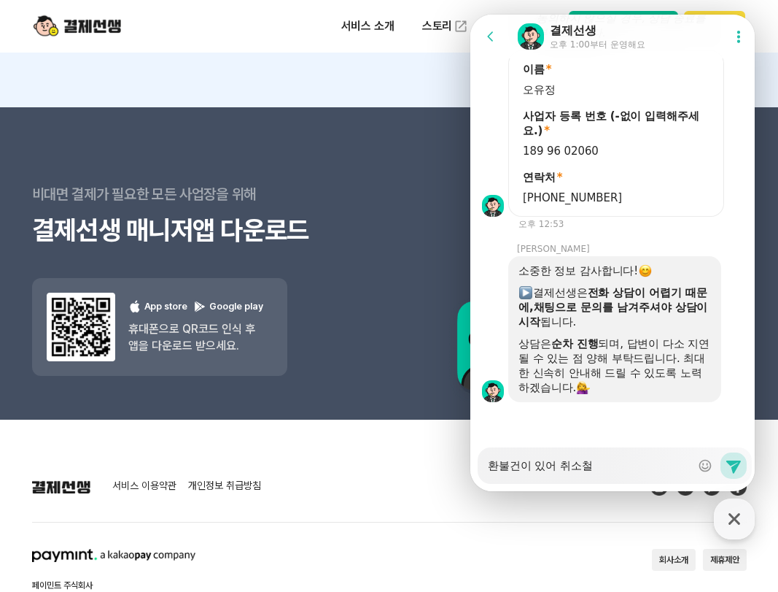
type textarea "환불건이 있어 취소처리"
type textarea "x"
type textarea "환불건이 있어 취소처리"
type textarea "x"
type textarea "환불건이 있어 취소처리 ㅎ"
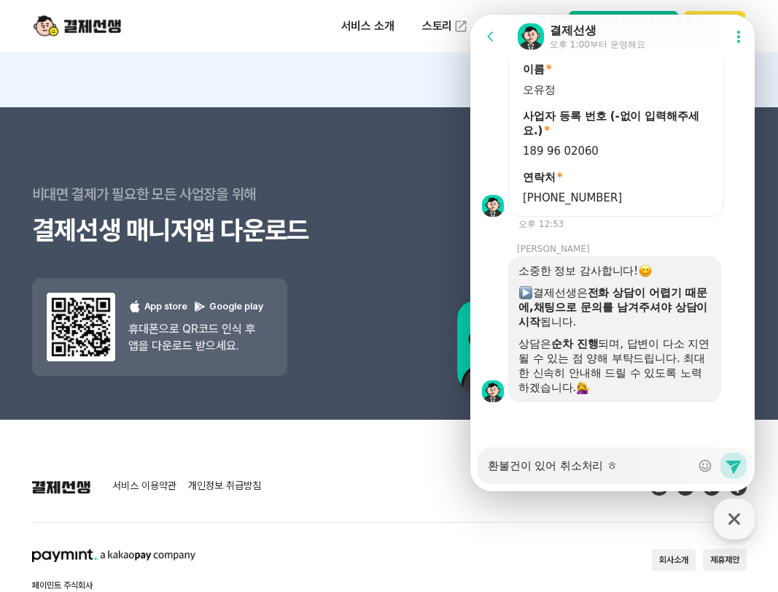
type textarea "x"
type textarea "환불건이 있어 취소처리 해"
type textarea "x"
type textarea "환불건이 있어 취소처리 했"
type textarea "x"
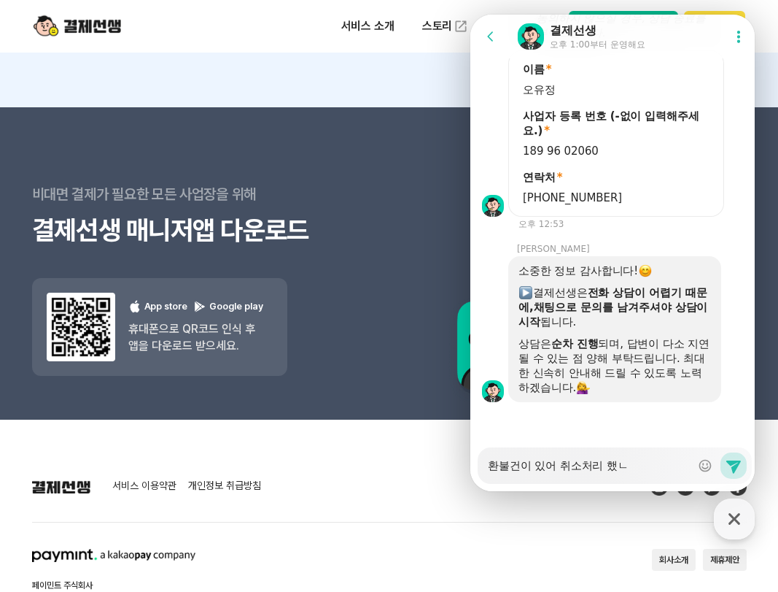
type textarea "환불건이 있어 취소처리 했느"
type textarea "x"
type textarea "환불건이 있어 취소처리 했는"
type textarea "x"
type textarea "환불건이 있어 취소처리 했는ㄷ"
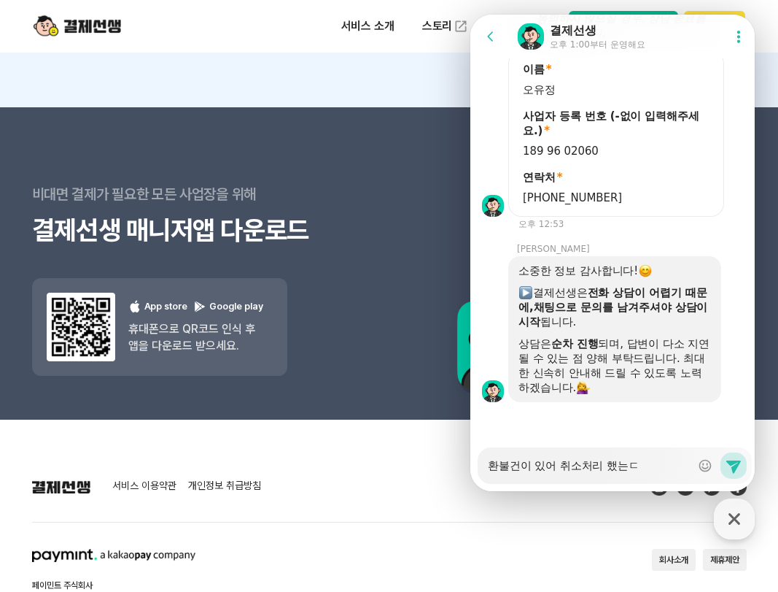
type textarea "x"
type textarea "환불건이 있어 취소처리 했는데"
type textarea "x"
type textarea "환불건이 있어 취소처리 했는데"
type textarea "x"
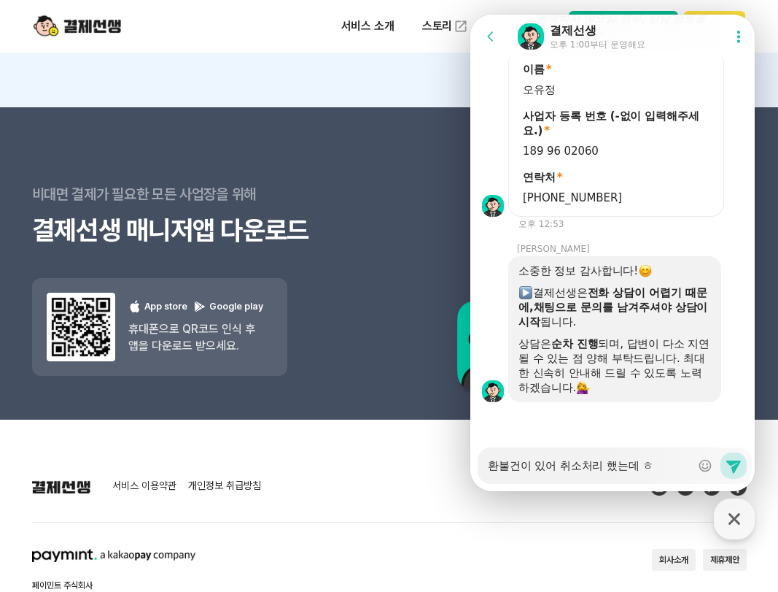
type textarea "환불건이 있어 취소처리 했는데 햐"
type textarea "x"
type textarea "환불건이 있어 취소처리 했는데 햐ㅕ"
type textarea "x"
type textarea "환불건이 있어 취소처리 했는데 햐ㅕㄴ"
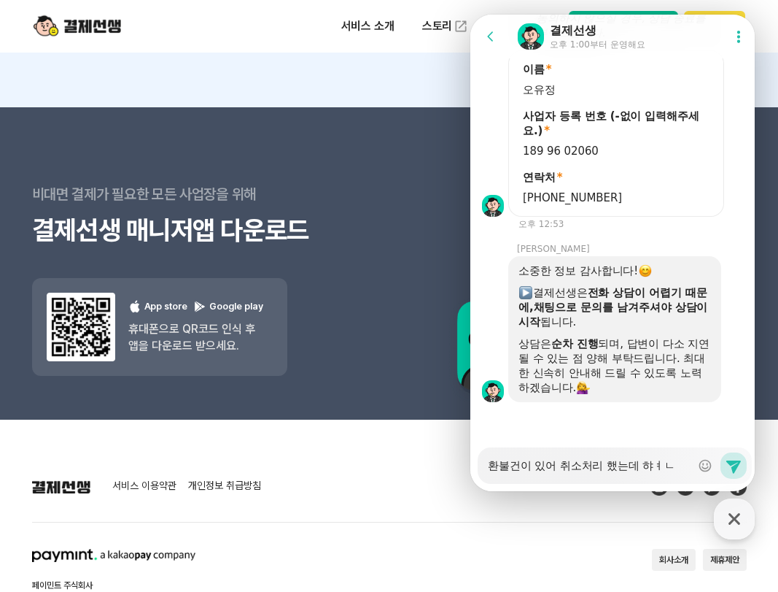
type textarea "x"
type textarea "환불건이 있어 취소처리 했는데 햐ㅕㄴㄱ"
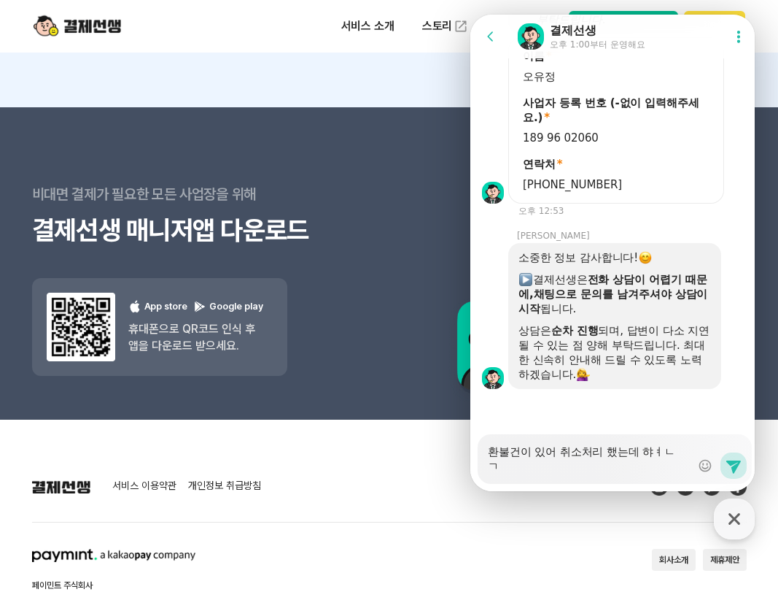
type textarea "x"
type textarea "환불건이 있어 취소처리 했는데 햐ㅕㄴ"
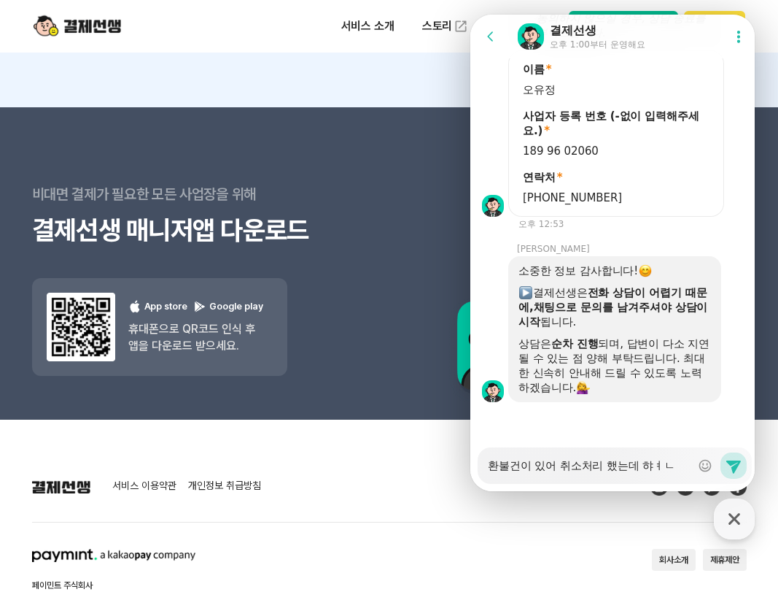
type textarea "x"
type textarea "환불건이 있어 취소처리 했는데 햐ㅕ"
type textarea "x"
type textarea "환불건이 있어 취소처리 했는데 햐"
type textarea "x"
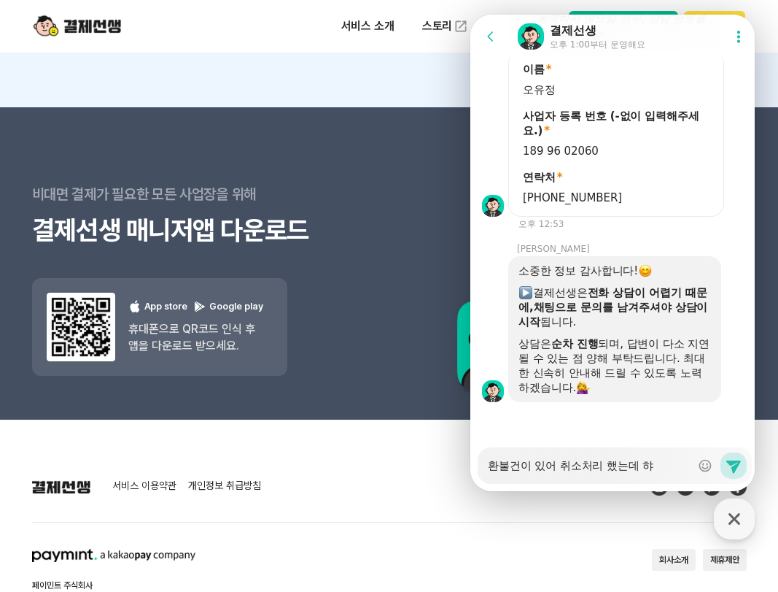
type textarea "환불건이 있어 취소처리 했는데"
type textarea "x"
type textarea "환불건이 있어 취소처리 했는데 ㅎ"
type textarea "x"
type textarea "환불건이 있어 취소처리 했는데 혀"
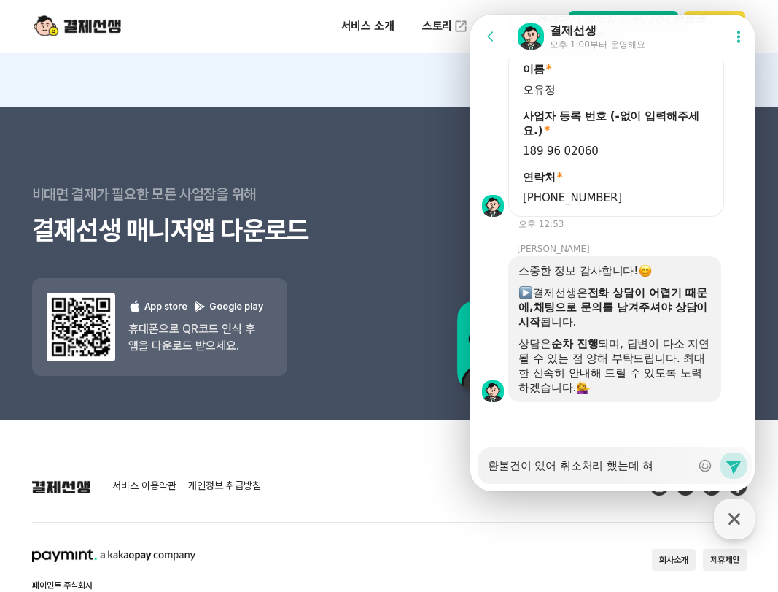
type textarea "x"
type textarea "환불건이 있어 취소처리 했는데 현"
type textarea "x"
type textarea "환불건이 있어 취소처리 했는데"
type textarea "x"
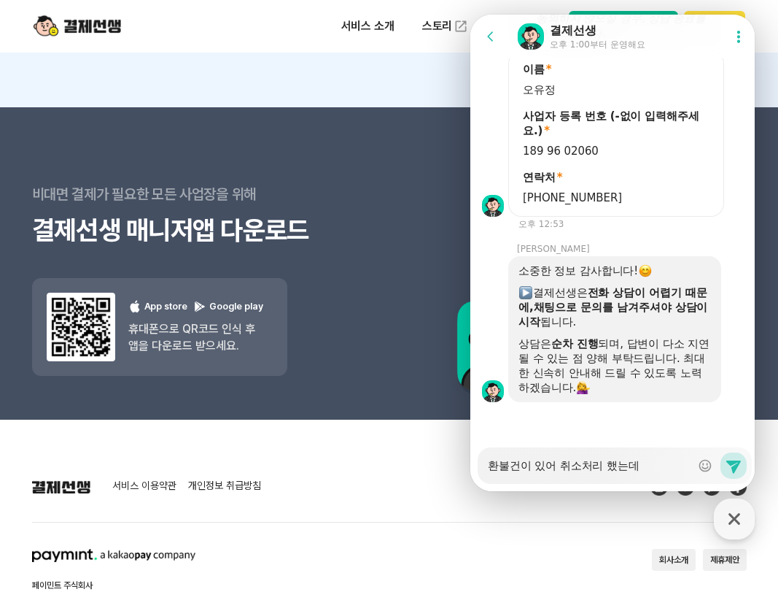
type textarea "환불건이 있어 취소처리 했는데"
type textarea "x"
type textarea "환불건이 있어 취소처리 했는데"
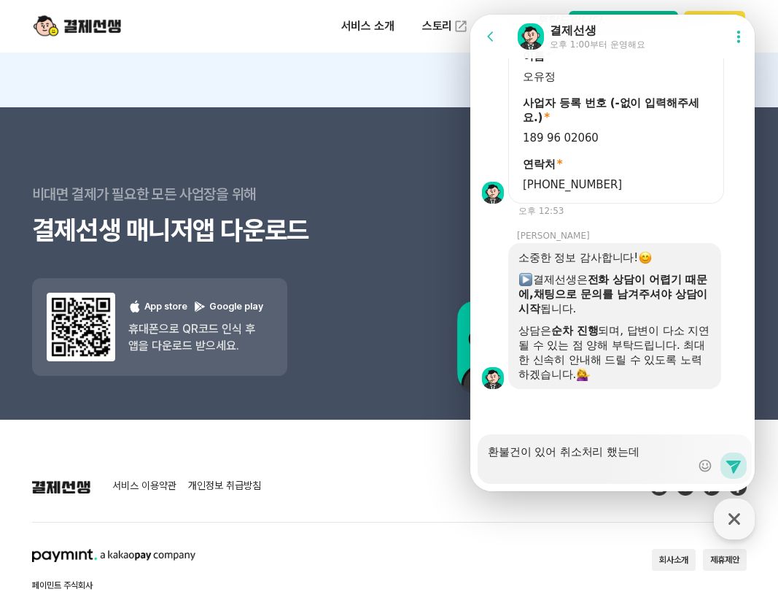
scroll to position [2716, 0]
type textarea "x"
type textarea "환불건이 있어 취소처리 했는데 ㅎ"
type textarea "x"
type textarea "환불건이 있어 취소처리 했는데 햐"
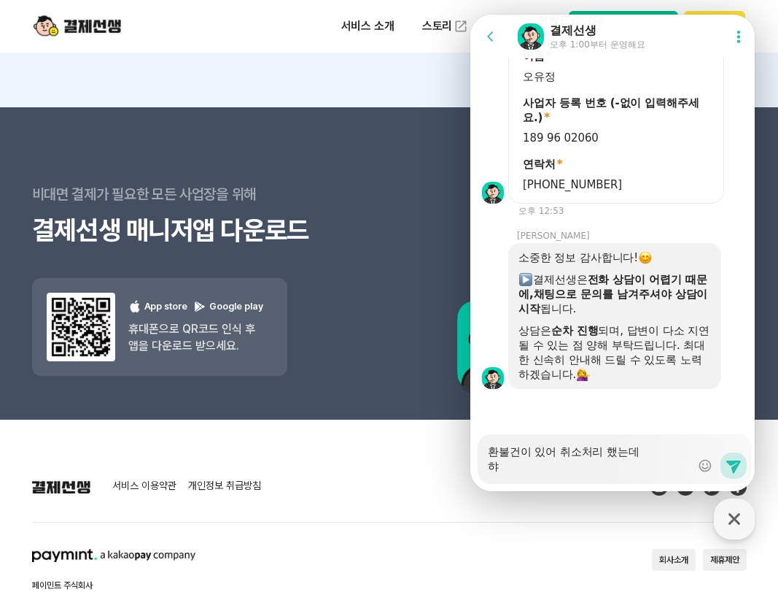
type textarea "x"
type textarea "환불건이 있어 취소처리 했는데 햐ㅕ"
type textarea "x"
type textarea "환불건이 있어 취소처리 했는데 햐ㅕㄴ"
type textarea "x"
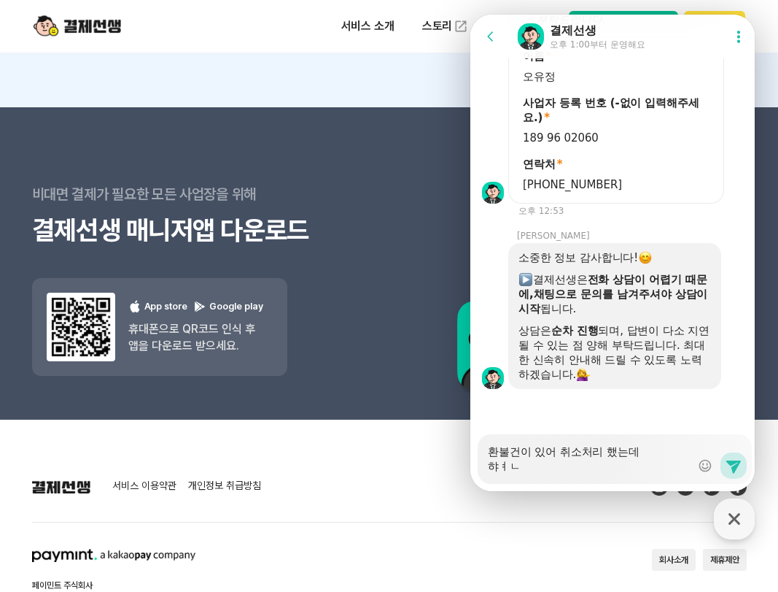
type textarea "환불건이 있어 취소처리 했는데 햐ㅕ"
type textarea "x"
type textarea "환불건이 있어 취소처리 했는데 햐"
type textarea "x"
type textarea "환불건이 있어 취소처리 했는데"
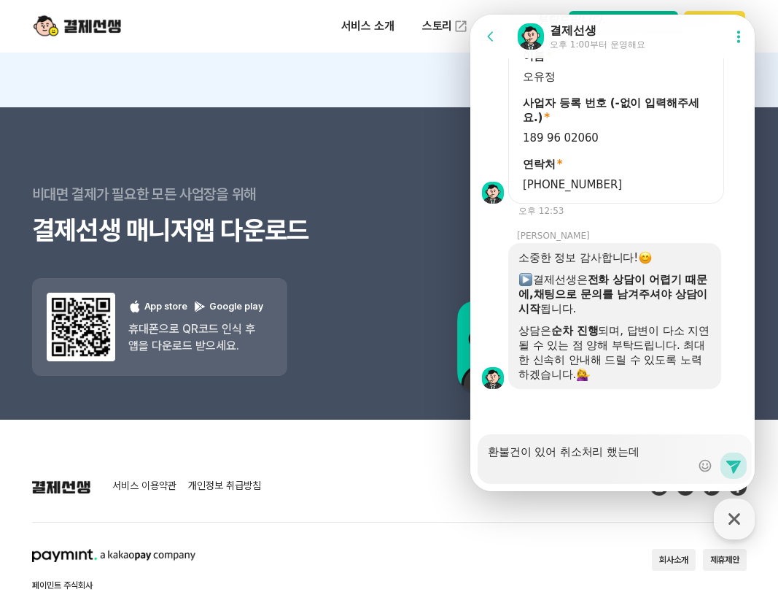
type textarea "x"
type textarea "환불건이 있어 취소처리 했는데 ㅎ"
type textarea "x"
type textarea "환불건이 있어 취소처리 했는데 혀"
type textarea "x"
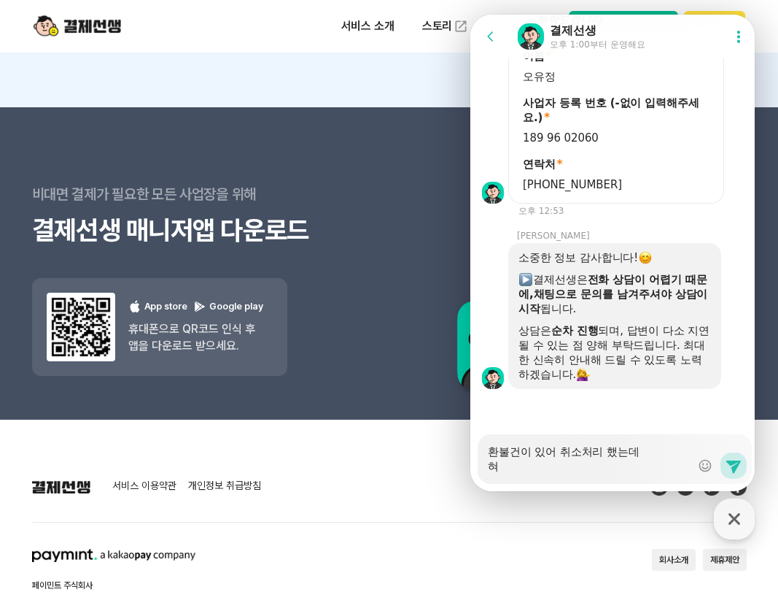
type textarea "환불건이 있어 취소처리 했는데 현"
type textarea "x"
type textarea "환불건이 있어 취소처리 했는데 현ㄱ"
type textarea "x"
type textarea "환불건이 있어 취소처리 했는데 현그"
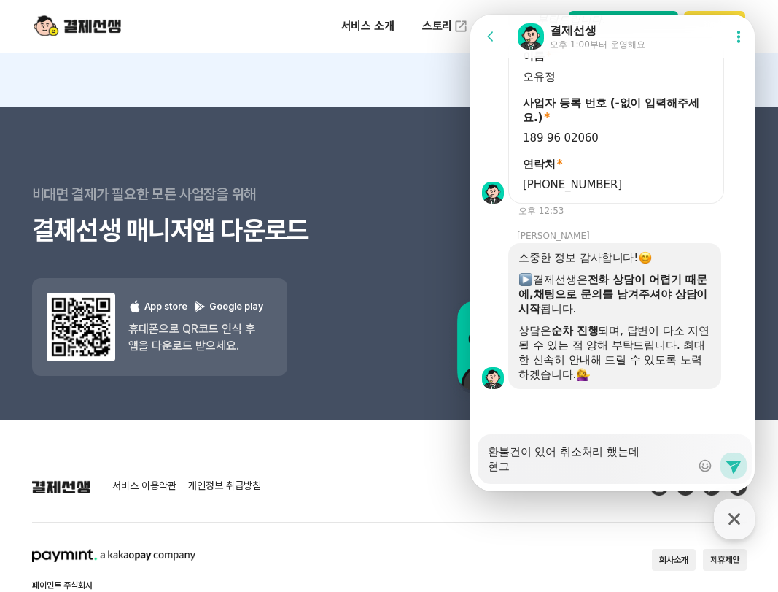
type textarea "x"
type textarea "환불건이 있어 취소처리 했는데 현금"
type textarea "x"
type textarea "환불건이 있어 취소처리 했는데 현금ㅎ"
type textarea "x"
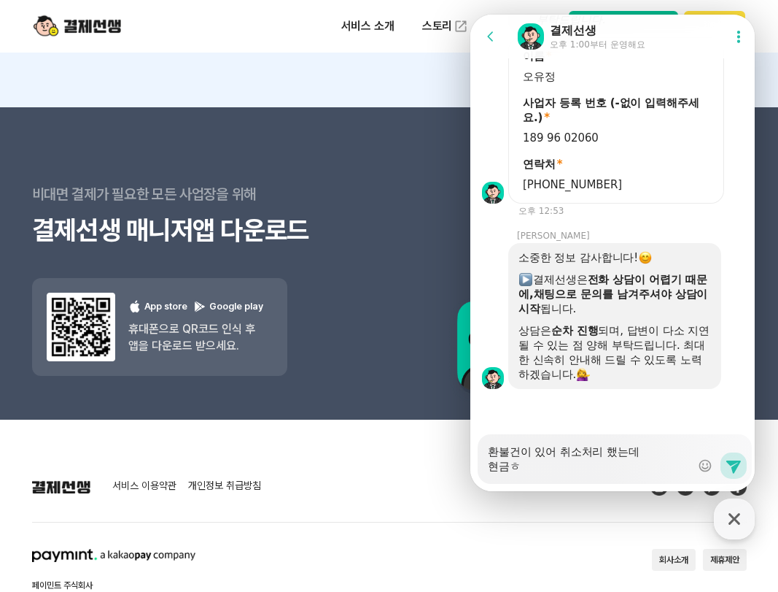
type textarea "환불건이 있어 취소처리 했는데 현금호"
type textarea "x"
type textarea "환불건이 있어 취소처리 했는데 현금화"
type textarea "x"
type textarea "환불건이 있어 취소처리 했는데 현금환"
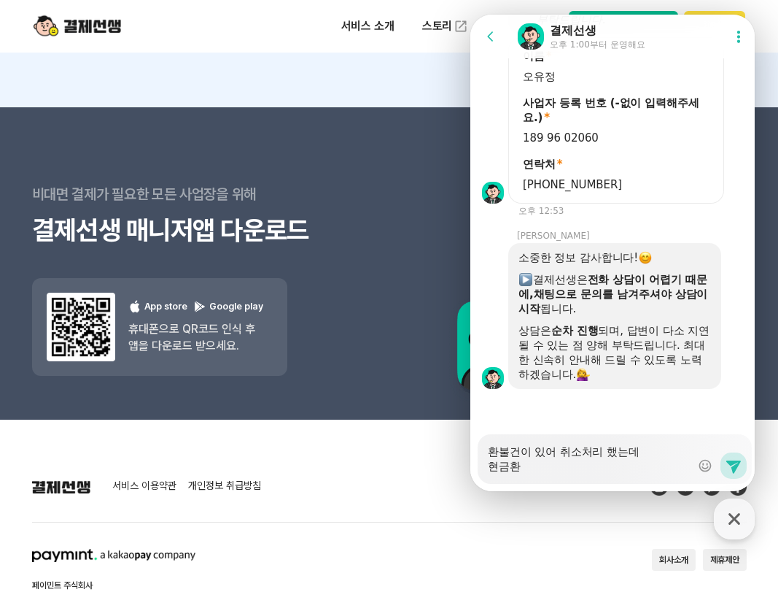
type textarea "x"
type textarea "환불건이 있어 취소처리 했는데 현금환ㅇ"
type textarea "x"
type textarea "환불건이 있어 취소처리 했는데 현금환이"
type textarea "x"
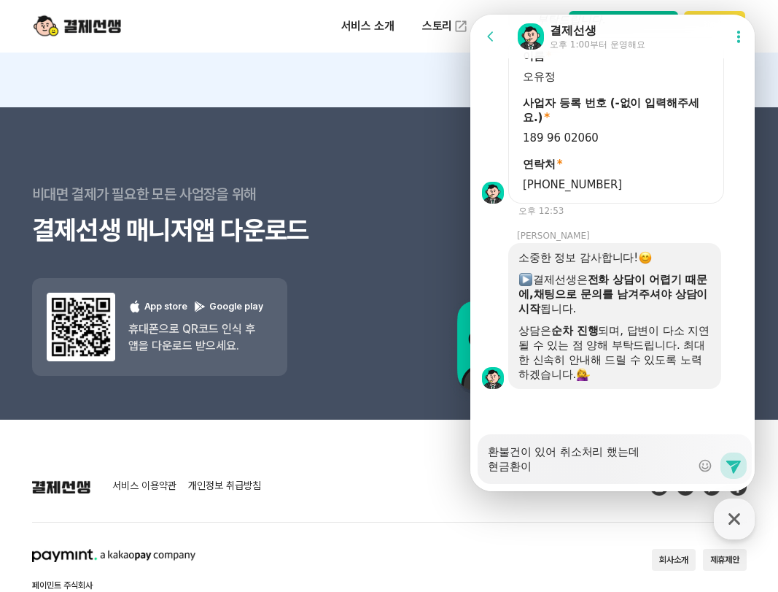
type textarea "환불건이 있어 취소처리 했는데 현금환입"
type textarea "x"
type textarea "환불건이 있어 취소처리 했는데 현금환입"
type textarea "x"
type textarea "환불건이 있어 취소처리 했는데 현금환입 ㅎ"
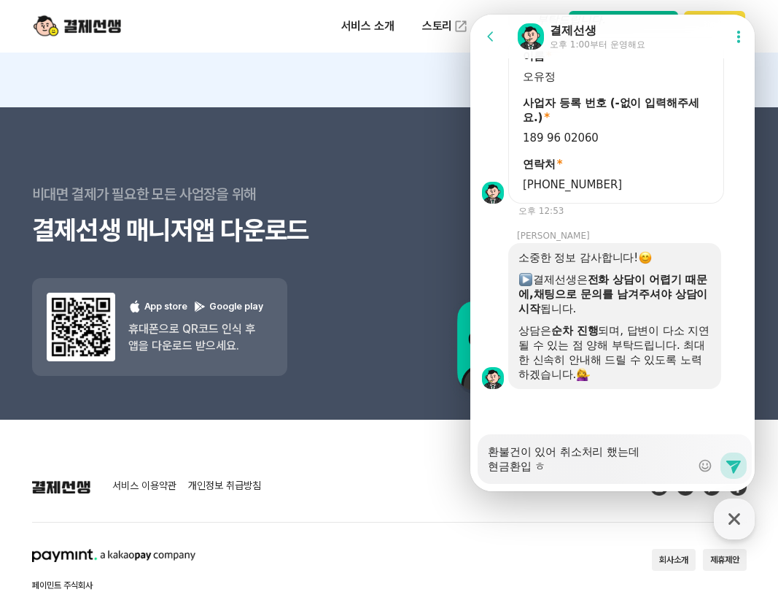
type textarea "x"
type textarea "환불건이 있어 취소처리 했는데 현금환입 후"
type textarea "x"
type textarea "환불건이 있어 취소처리 했는데 현금환입 후"
type textarea "x"
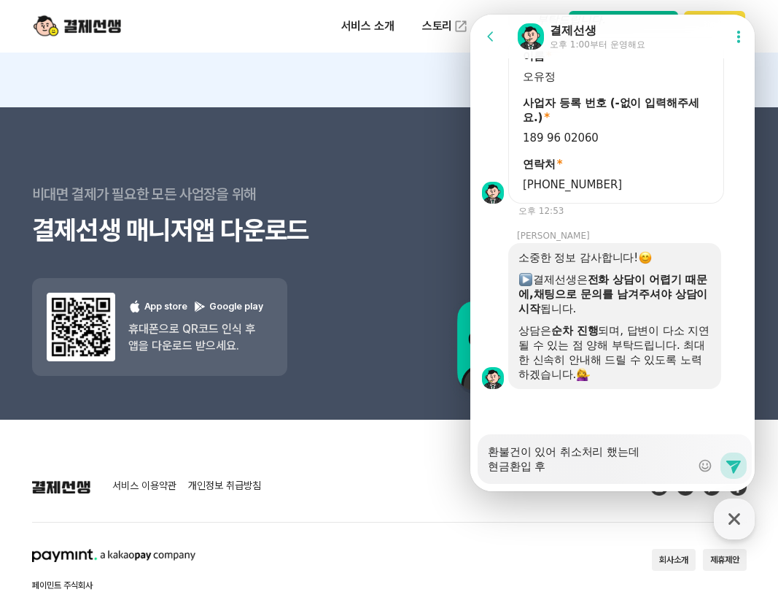
type textarea "환불건이 있어 취소처리 했는데 현금환입 후 ㅊ"
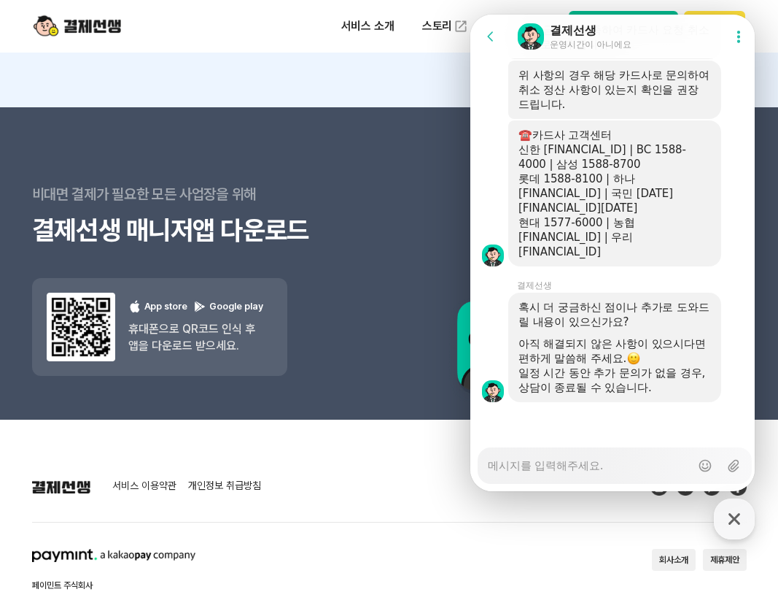
scroll to position [3978, 0]
click at [551, 457] on textarea "Messenger Input Textarea" at bounding box center [589, 460] width 203 height 25
click at [632, 462] on textarea "Messenger Input Textarea" at bounding box center [589, 460] width 203 height 25
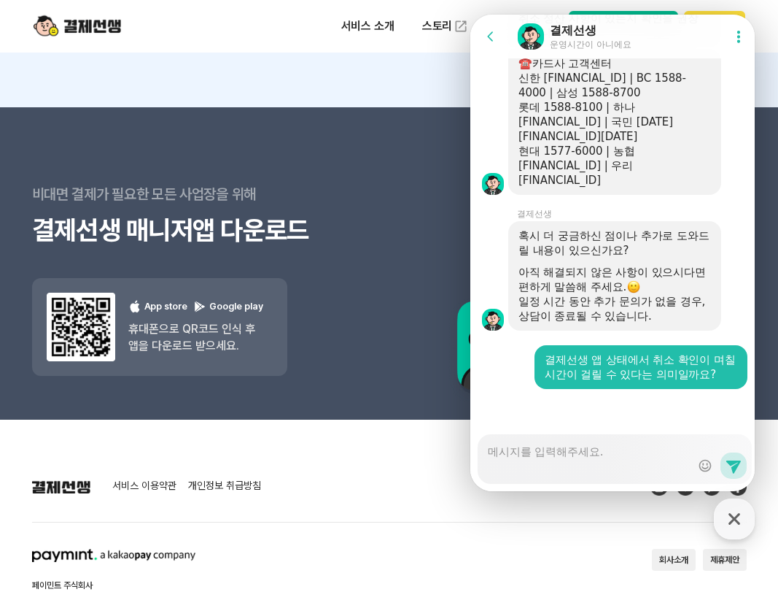
scroll to position [4082, 0]
